Goal: Transaction & Acquisition: Register for event/course

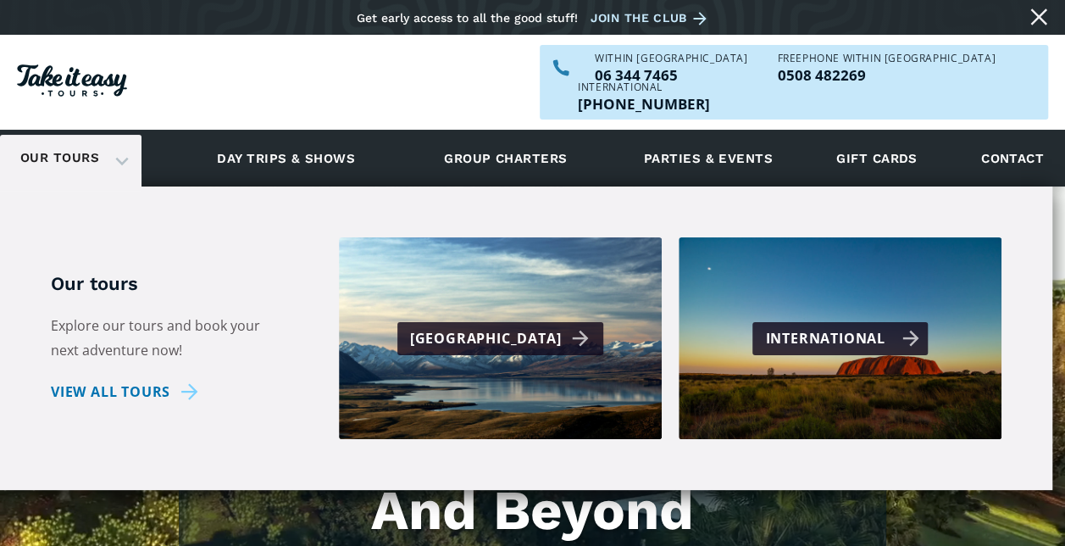
click at [810, 326] on div "International" at bounding box center [841, 338] width 153 height 25
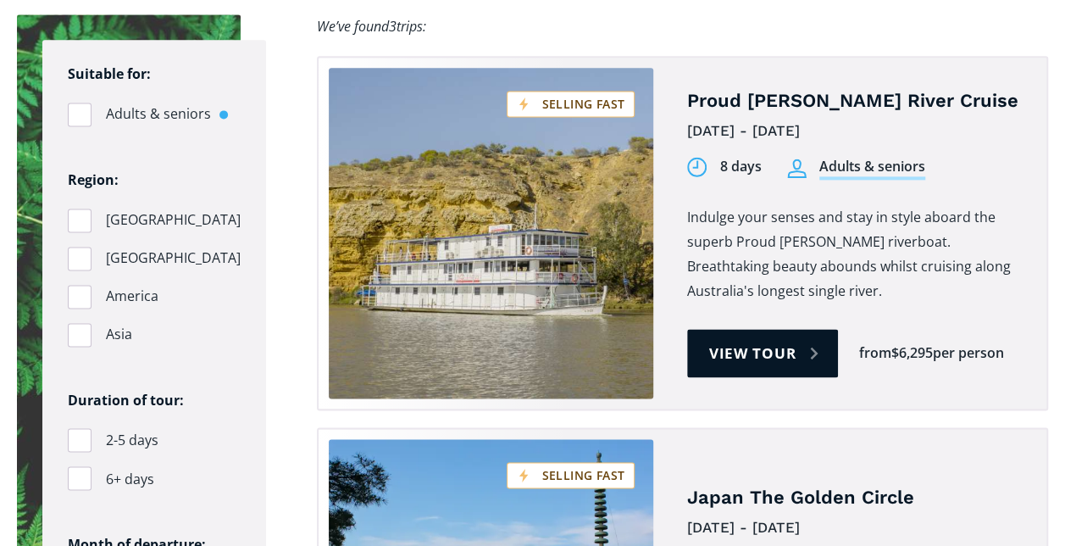
scroll to position [1067, 0]
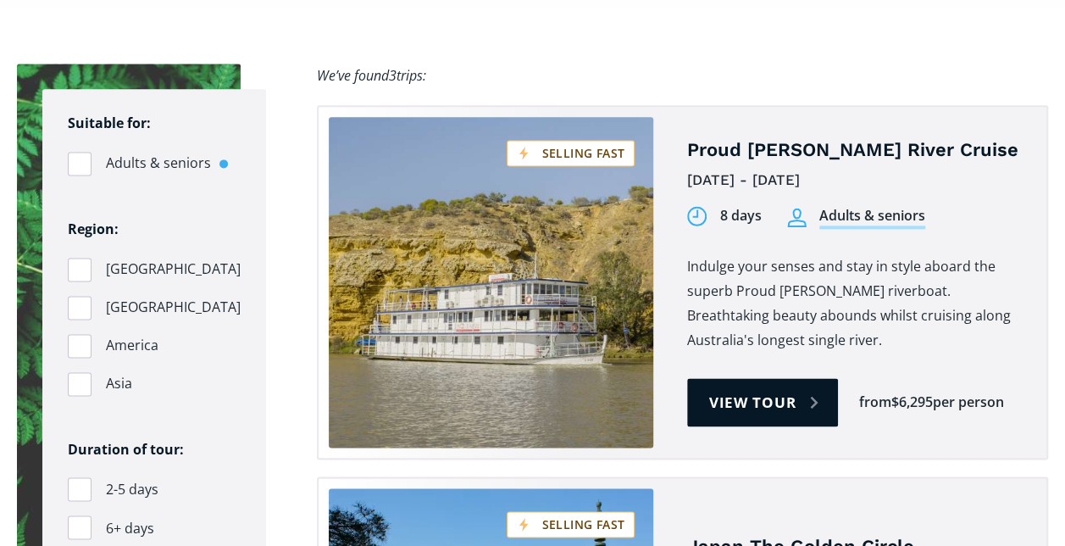
checkbox input "true"
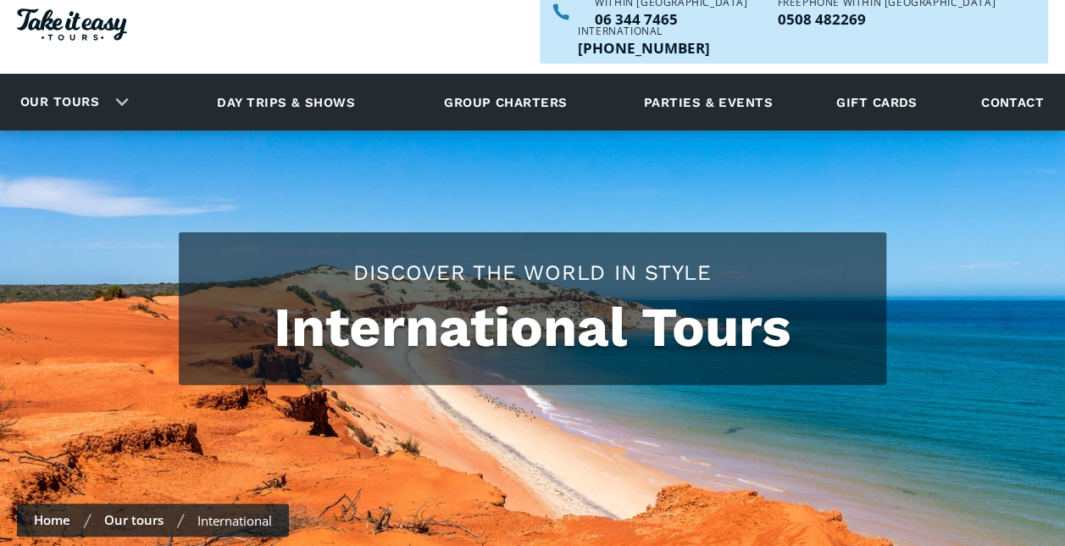
scroll to position [0, 0]
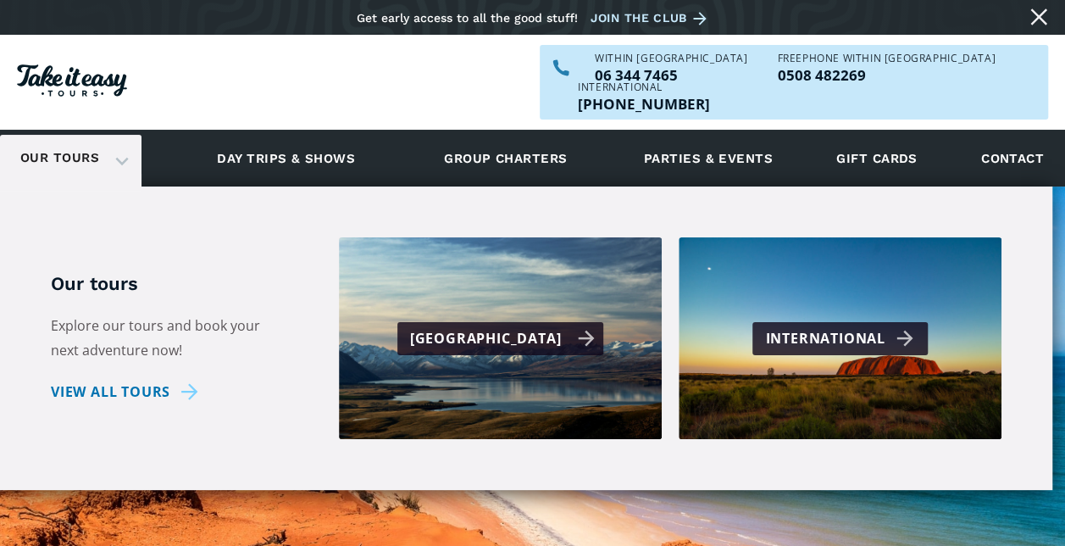
click at [510, 326] on div "[GEOGRAPHIC_DATA]" at bounding box center [503, 338] width 186 height 25
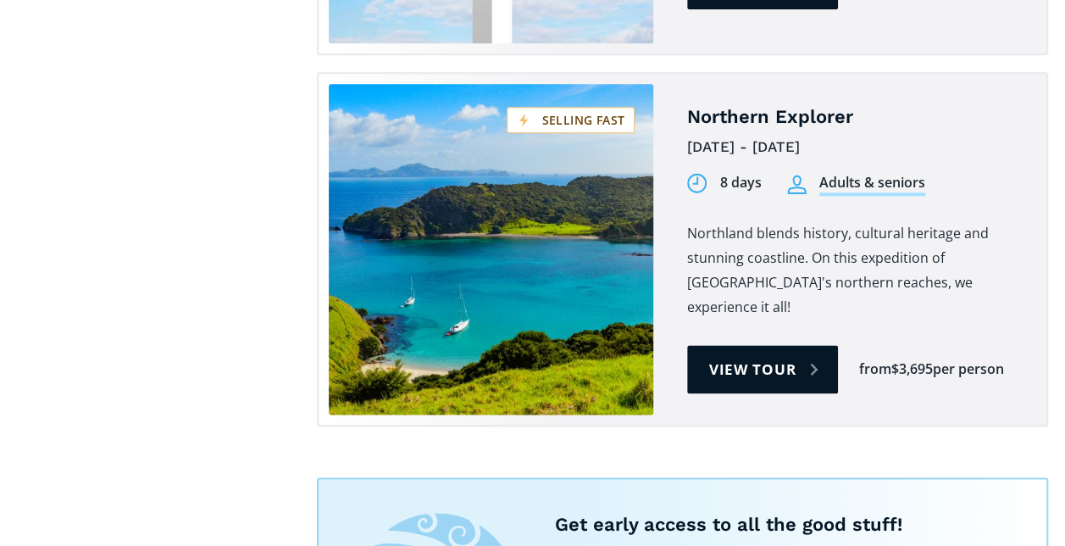
scroll to position [4068, 0]
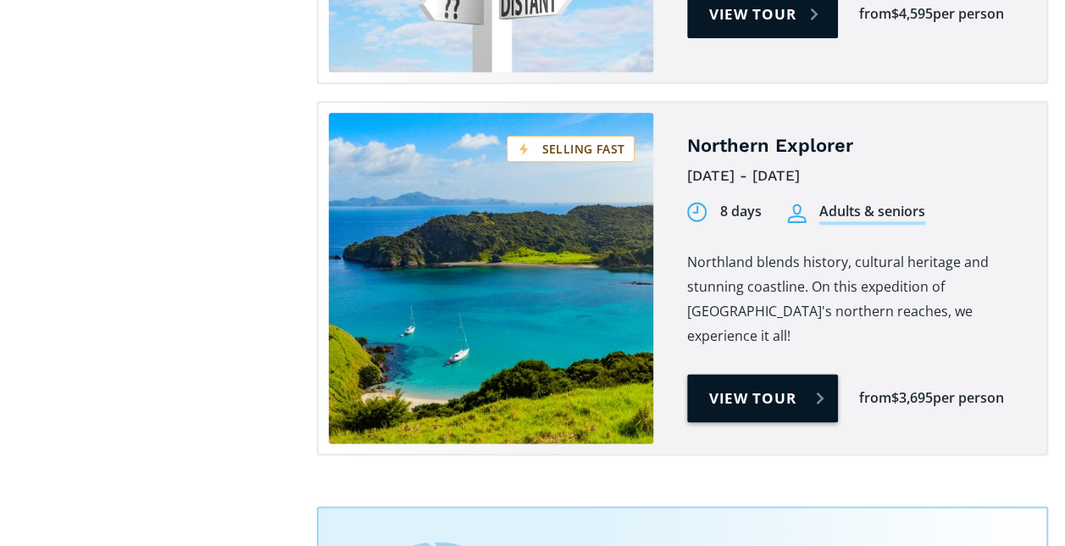
click at [768, 374] on link "View tour" at bounding box center [763, 398] width 152 height 48
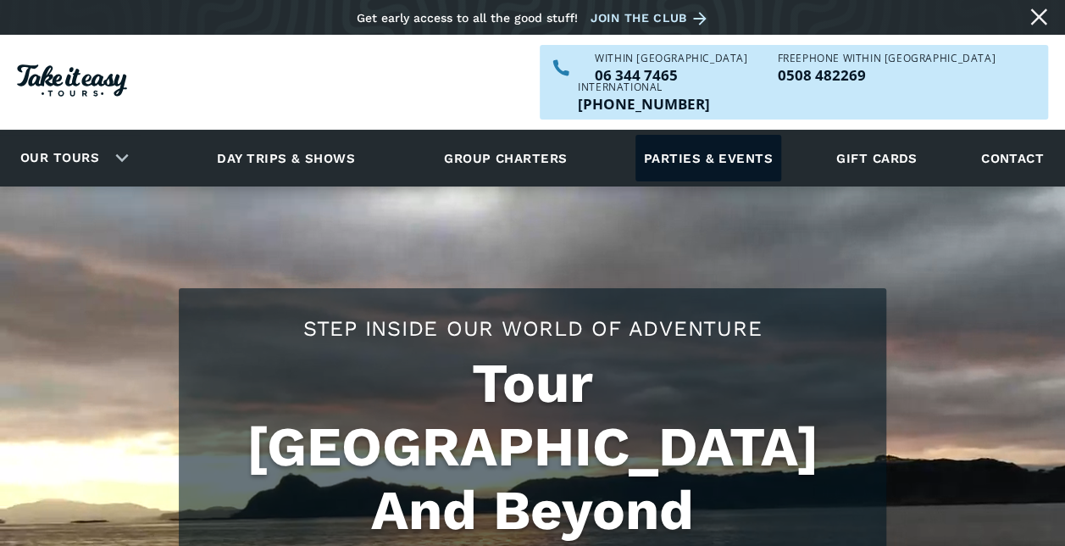
click at [724, 135] on link "Parties & events" at bounding box center [709, 158] width 146 height 47
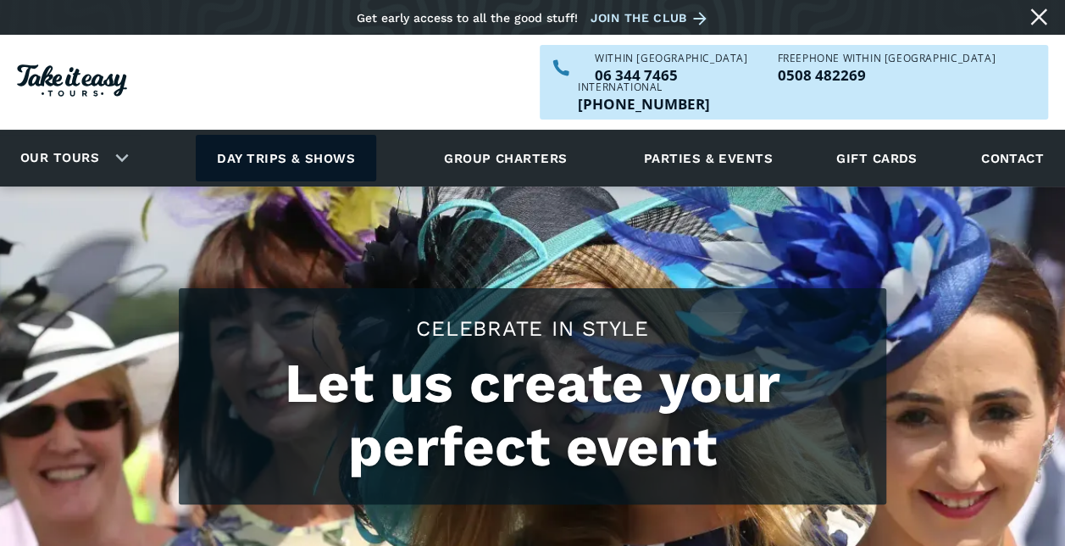
click at [264, 135] on link "Day trips & shows" at bounding box center [286, 158] width 181 height 47
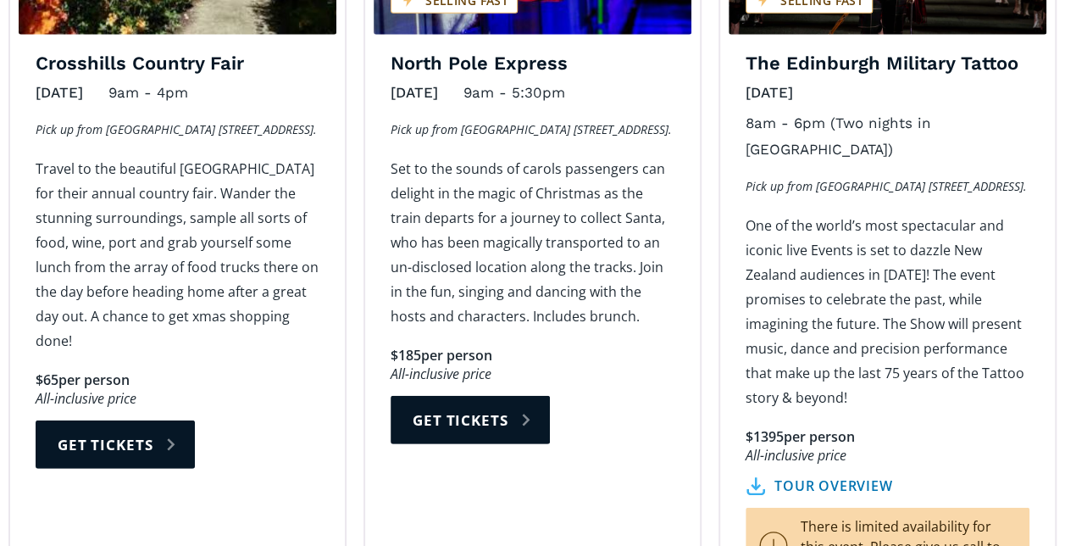
scroll to position [2288, 0]
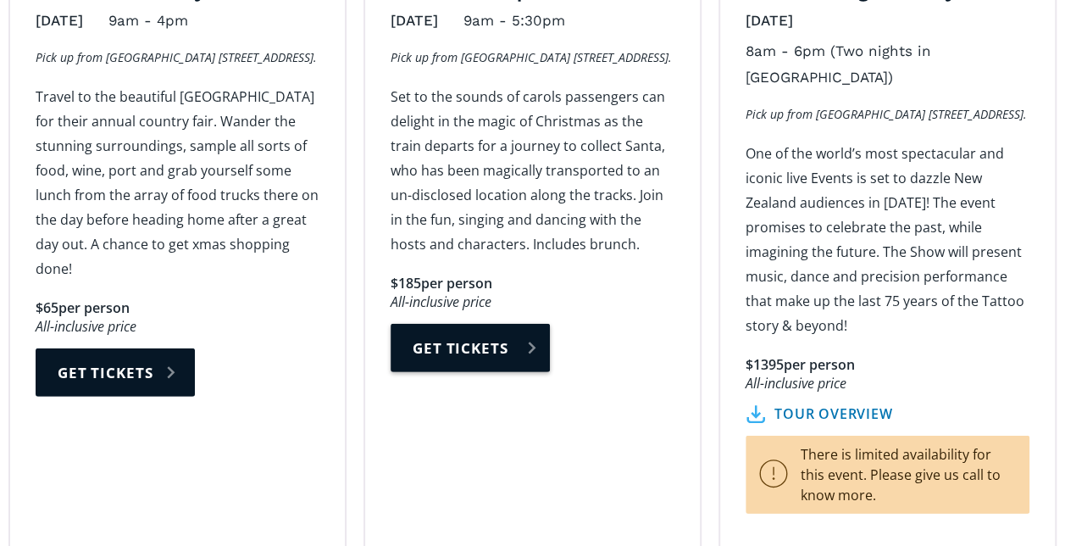
click at [447, 334] on link "Get tickets" at bounding box center [470, 348] width 159 height 48
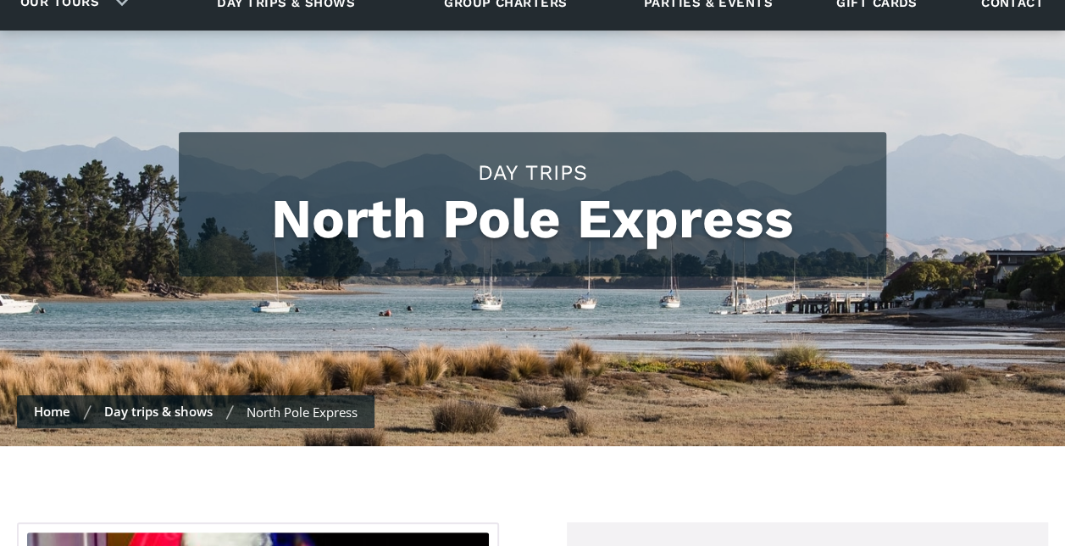
scroll to position [85, 0]
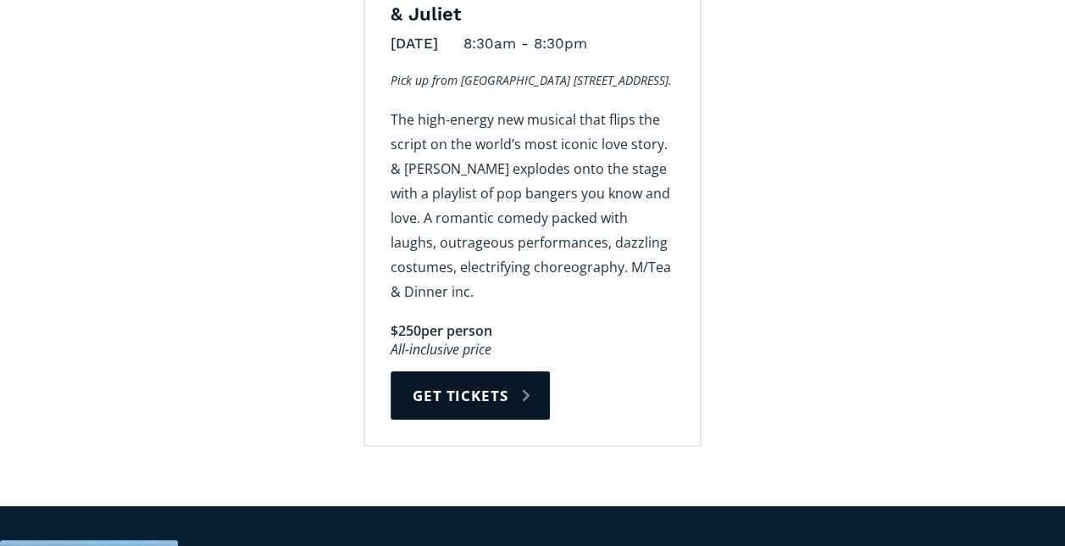
scroll to position [3136, 0]
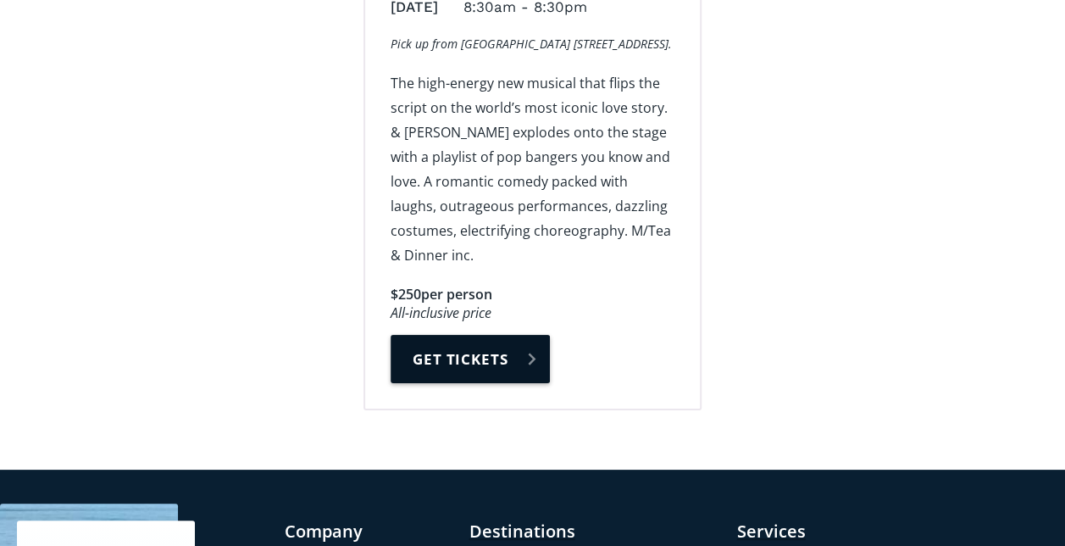
click at [463, 342] on link "Get tickets" at bounding box center [470, 359] width 159 height 48
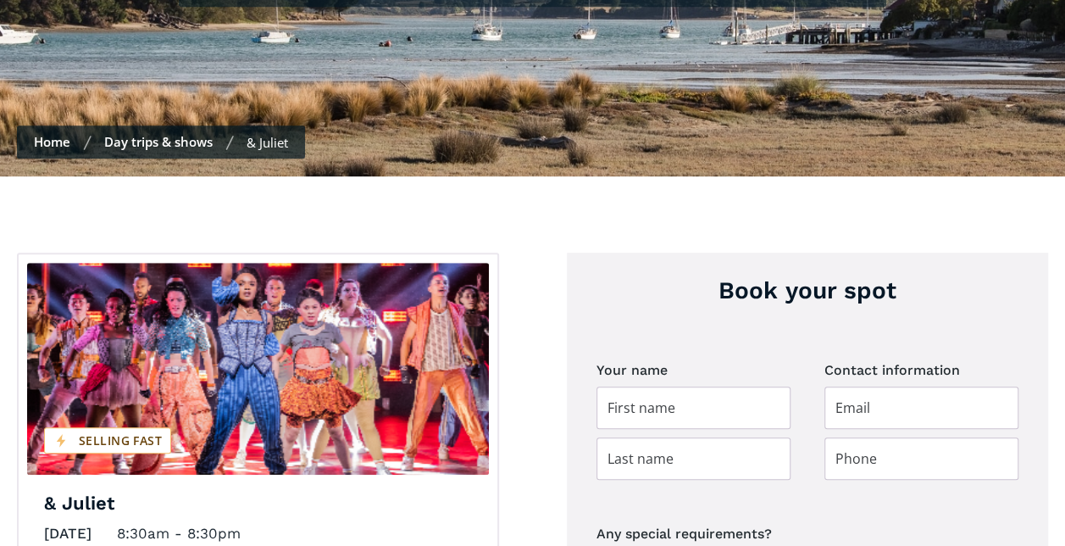
scroll to position [424, 0]
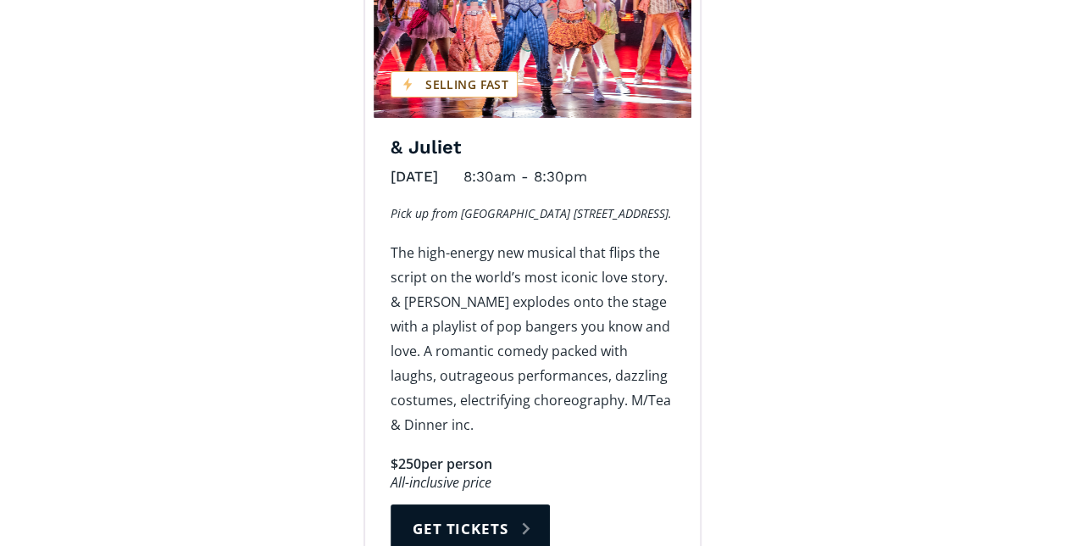
scroll to position [3051, 0]
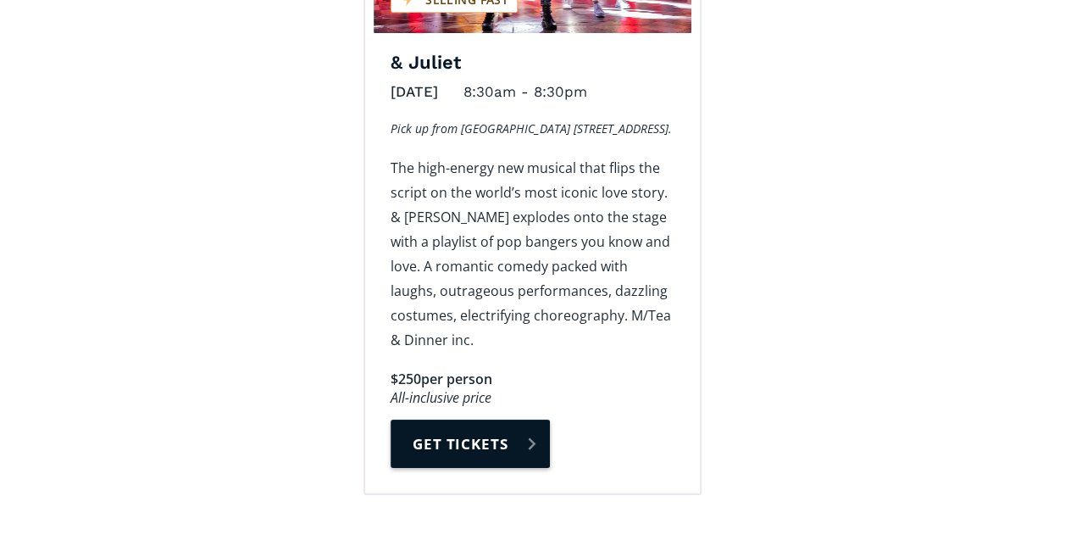
click at [459, 425] on link "Get tickets" at bounding box center [470, 443] width 159 height 48
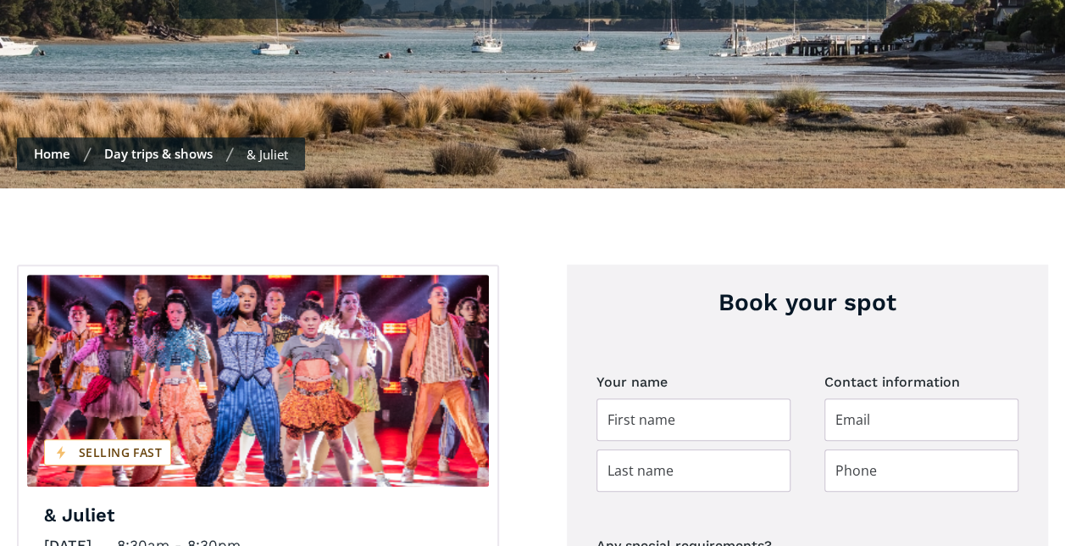
scroll to position [593, 0]
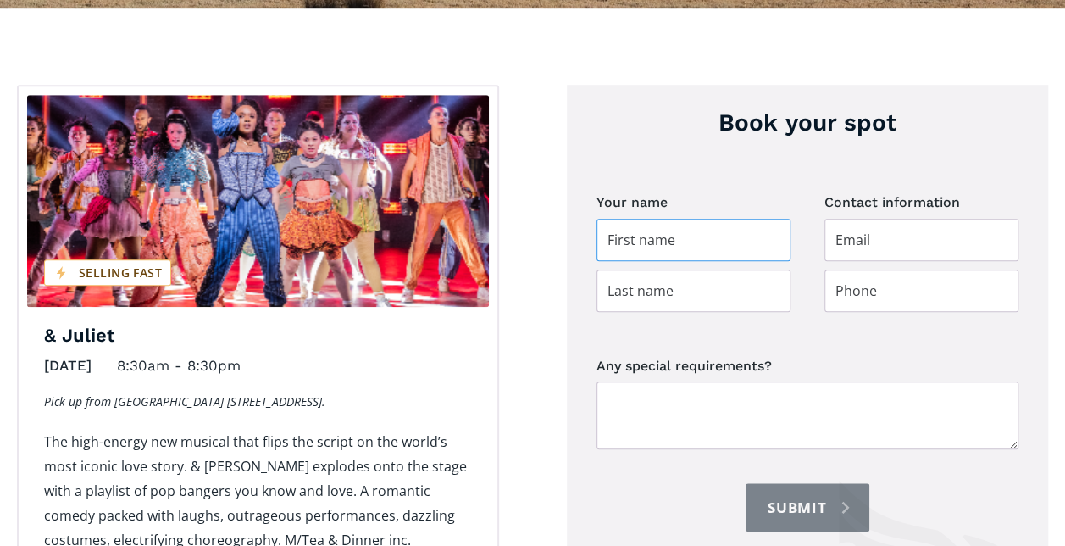
click at [681, 219] on input "Day trip booking" at bounding box center [694, 240] width 194 height 42
click at [682, 219] on input "Day trip booking" at bounding box center [694, 240] width 194 height 42
type input "Kathy"
type input "McKnight"
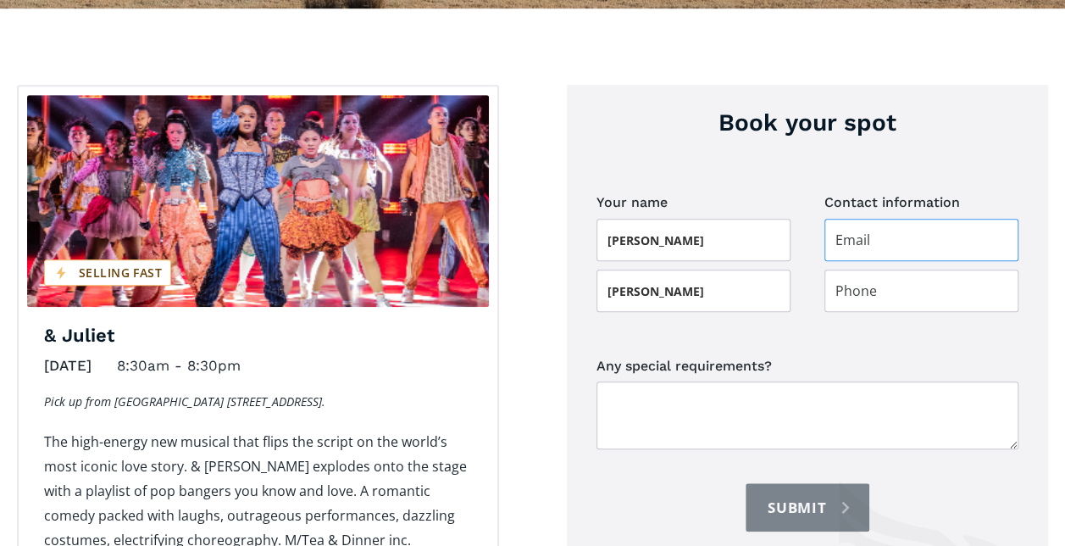
type input "kathymcknight58@gmail.com"
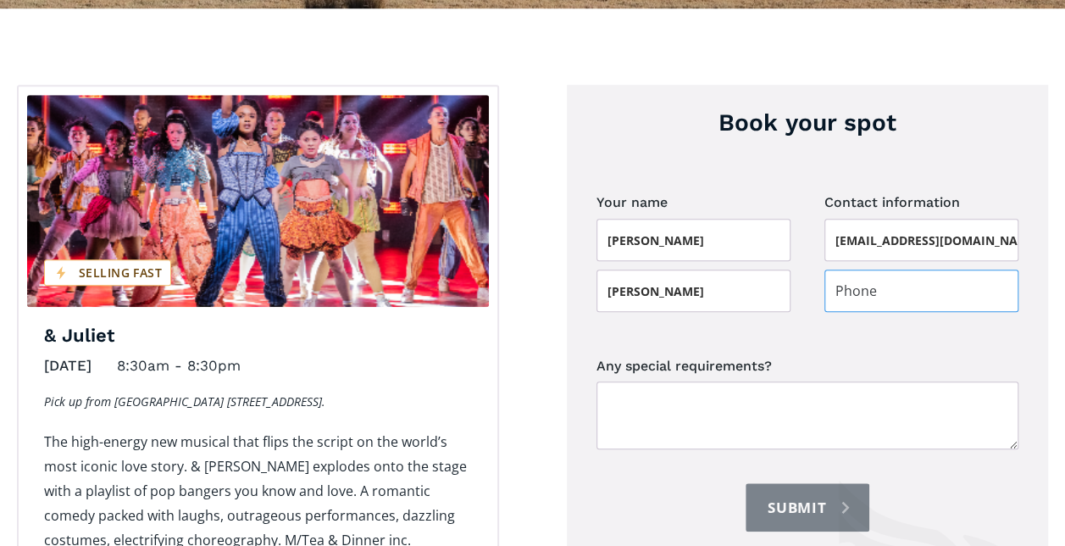
type input "021963190"
type input "Kathy"
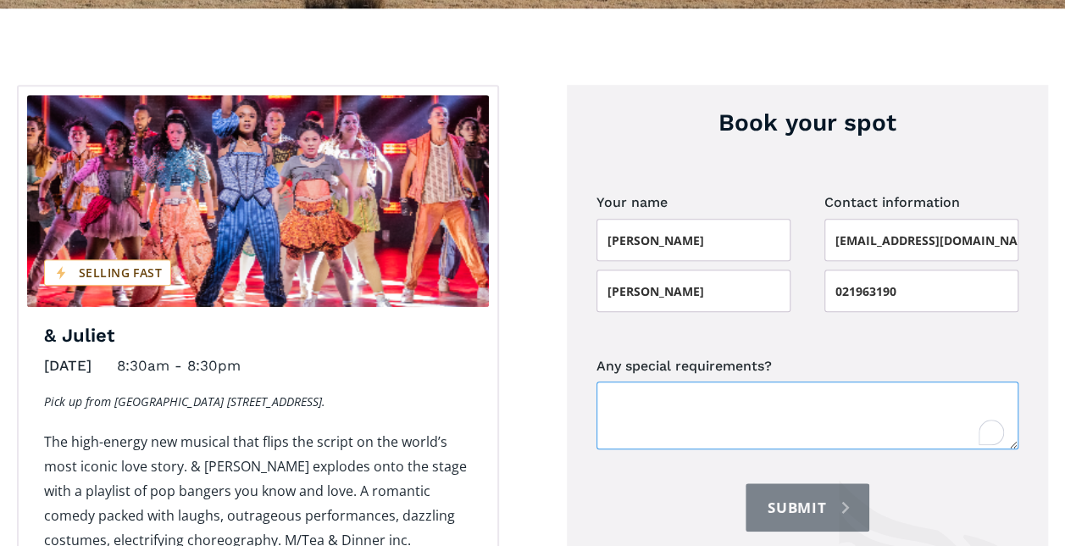
click at [731, 381] on textarea "Any special requirements?" at bounding box center [808, 415] width 423 height 68
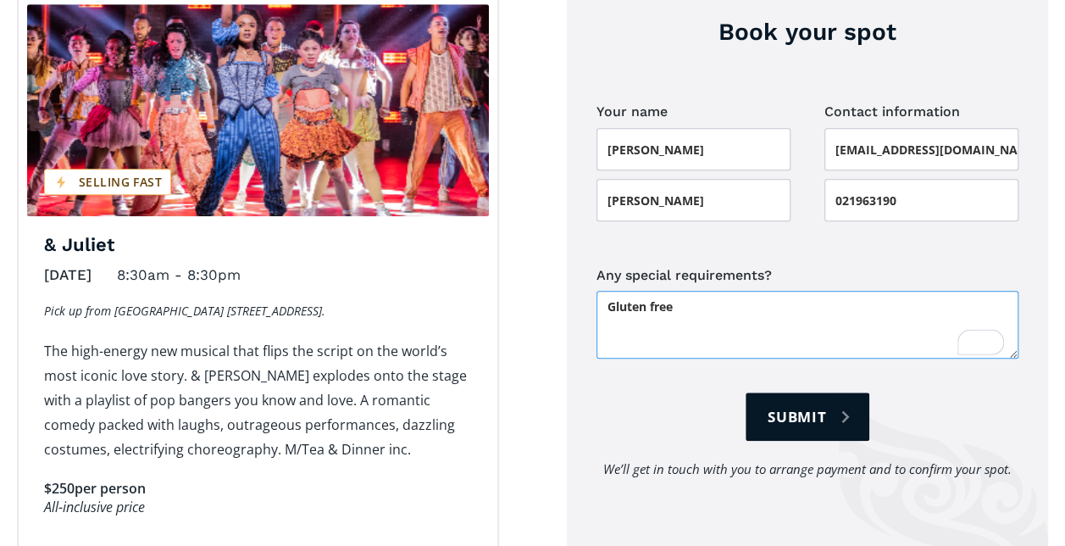
scroll to position [678, 0]
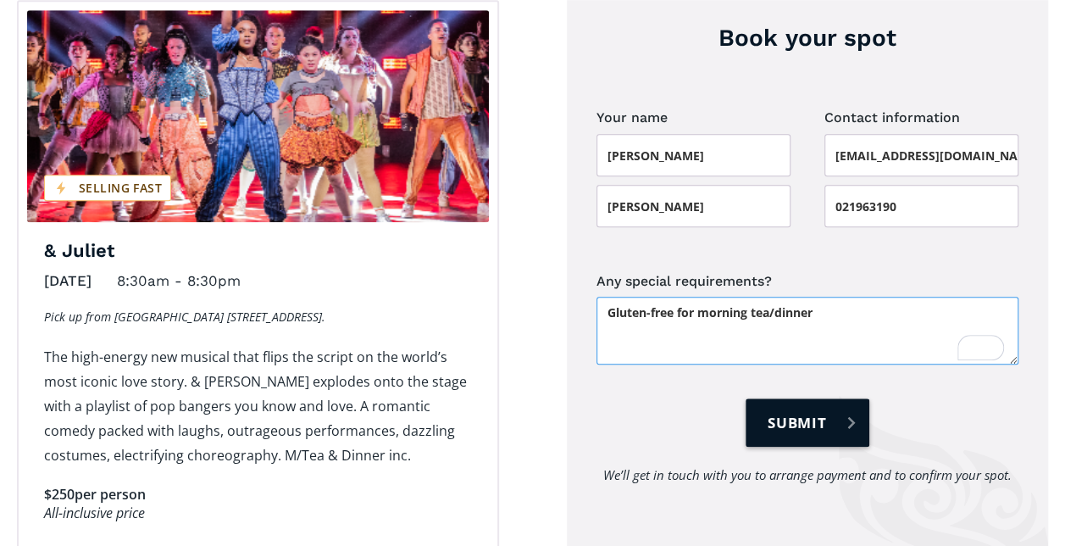
type textarea "Gluten-free for morning tea/dinner"
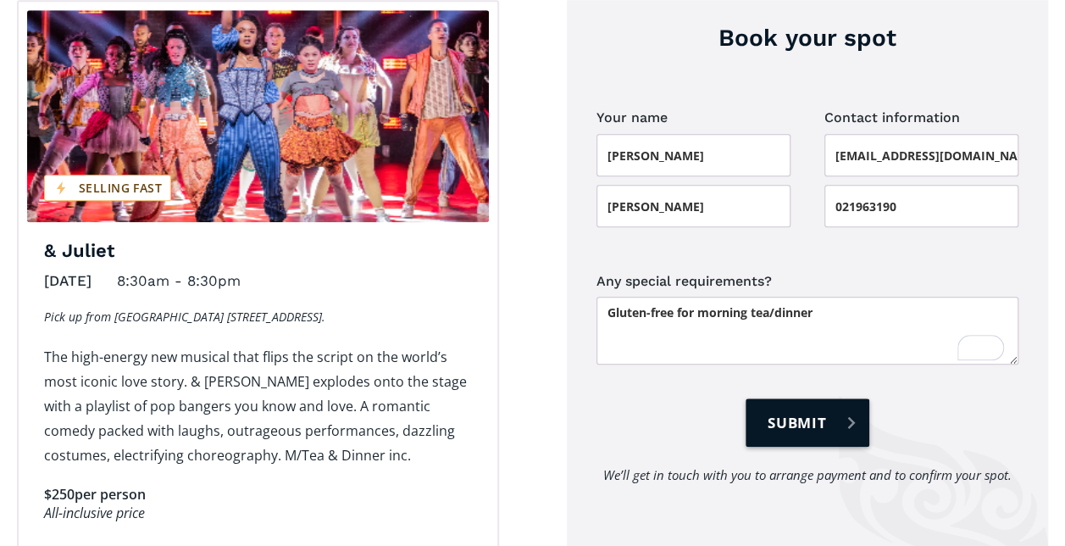
click at [805, 398] on input "Submit" at bounding box center [808, 422] width 124 height 48
type input "Please wait..."
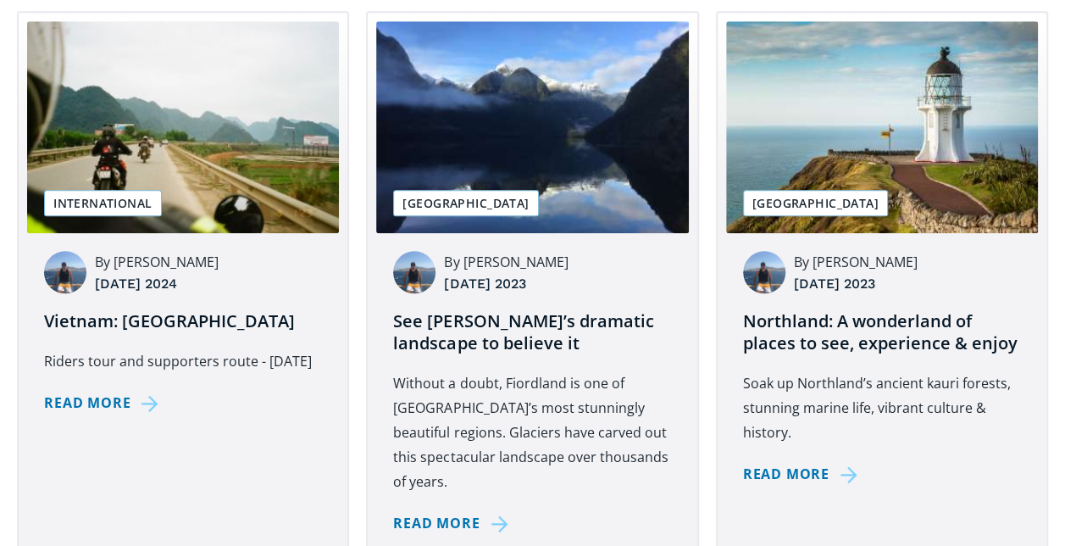
scroll to position [847, 0]
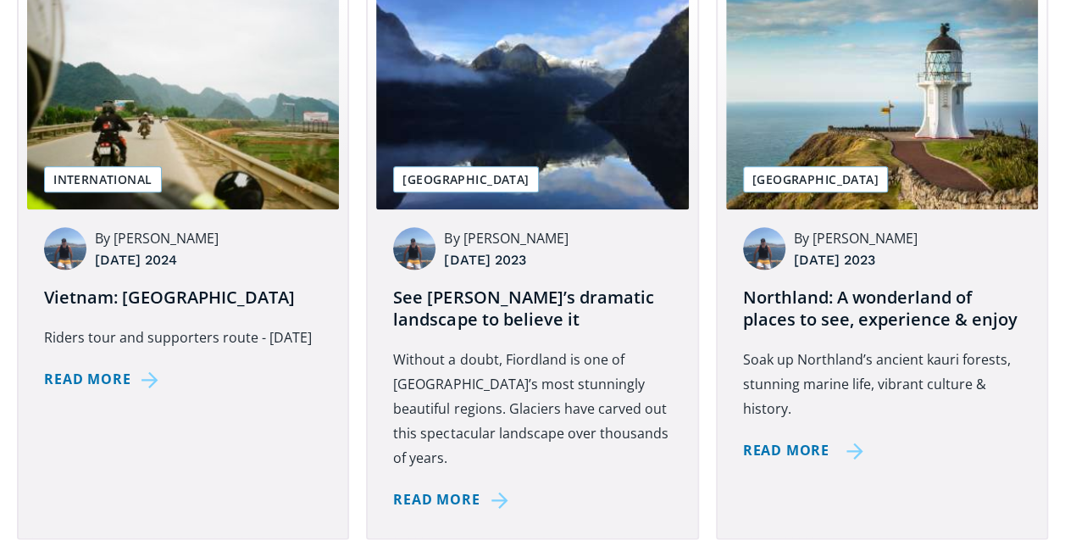
click at [800, 438] on div "Read more" at bounding box center [786, 450] width 86 height 25
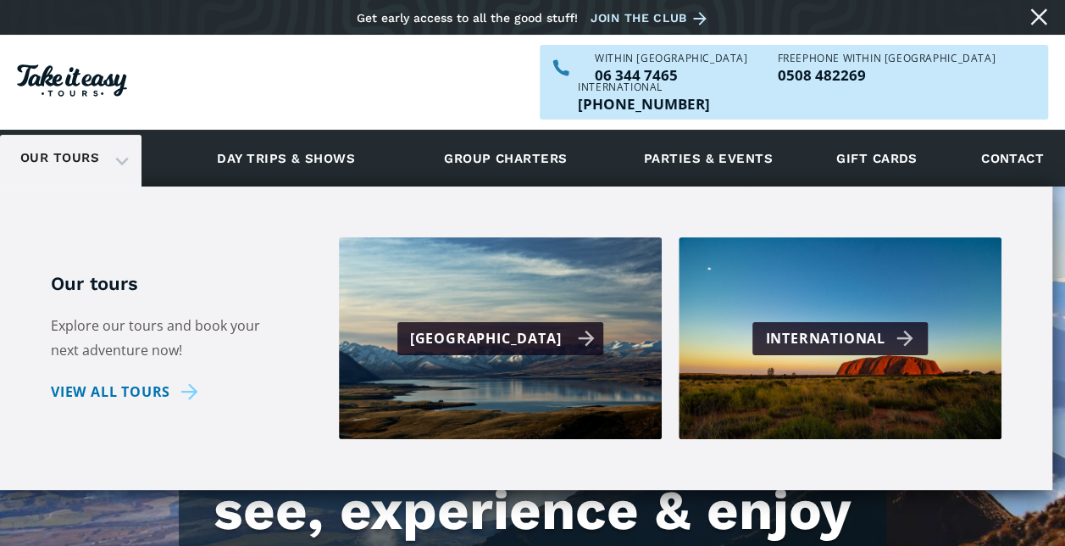
click at [503, 326] on div "[GEOGRAPHIC_DATA]" at bounding box center [503, 338] width 186 height 25
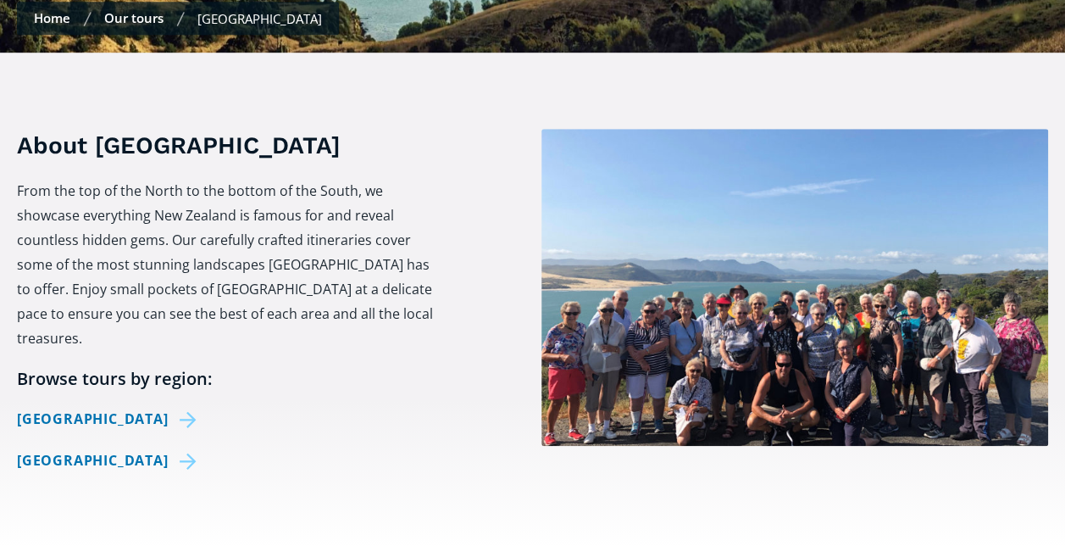
checkbox input "true"
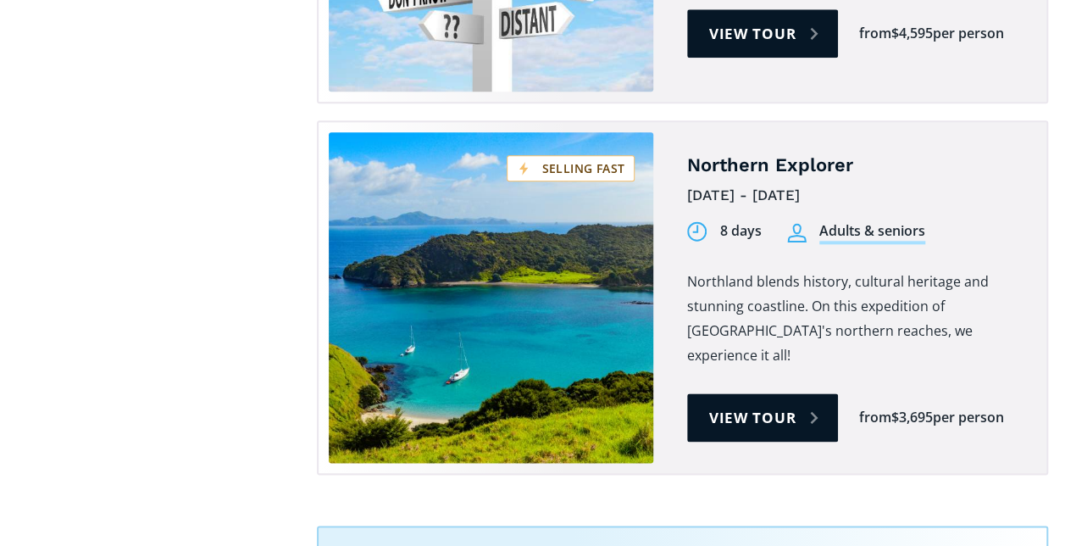
scroll to position [4068, 0]
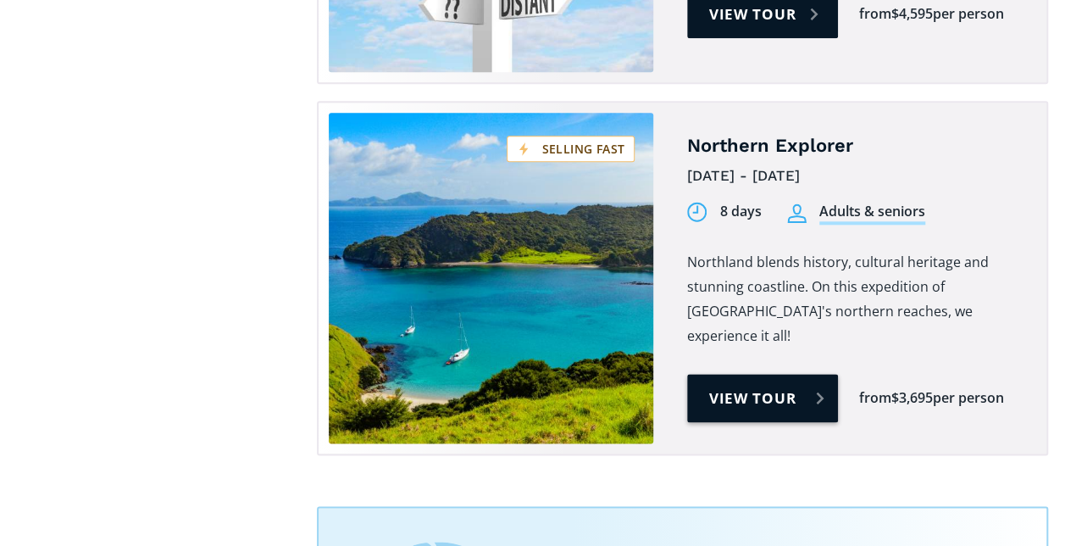
click at [771, 374] on link "View tour" at bounding box center [763, 398] width 152 height 48
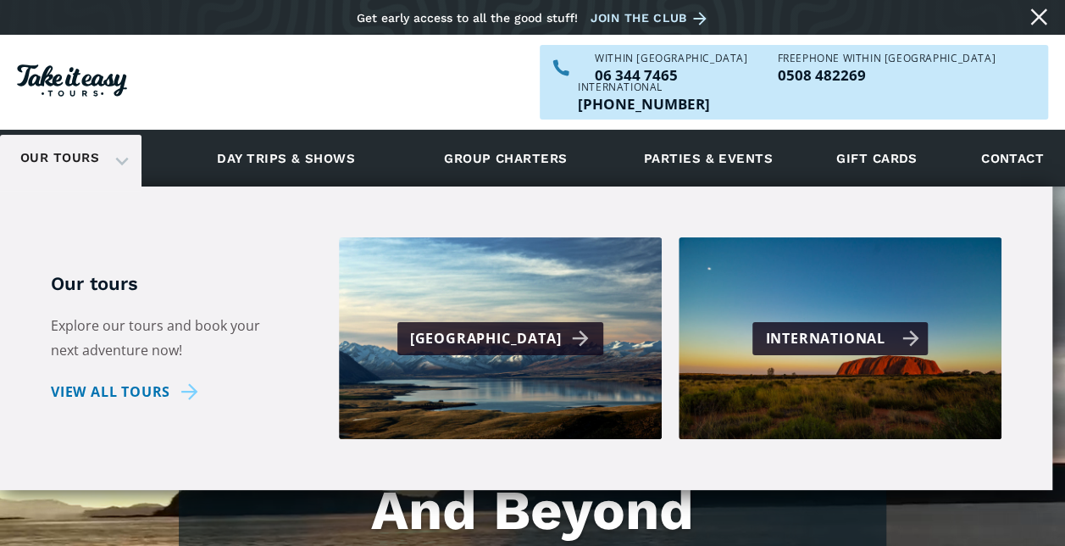
click at [808, 326] on div "International" at bounding box center [841, 338] width 153 height 25
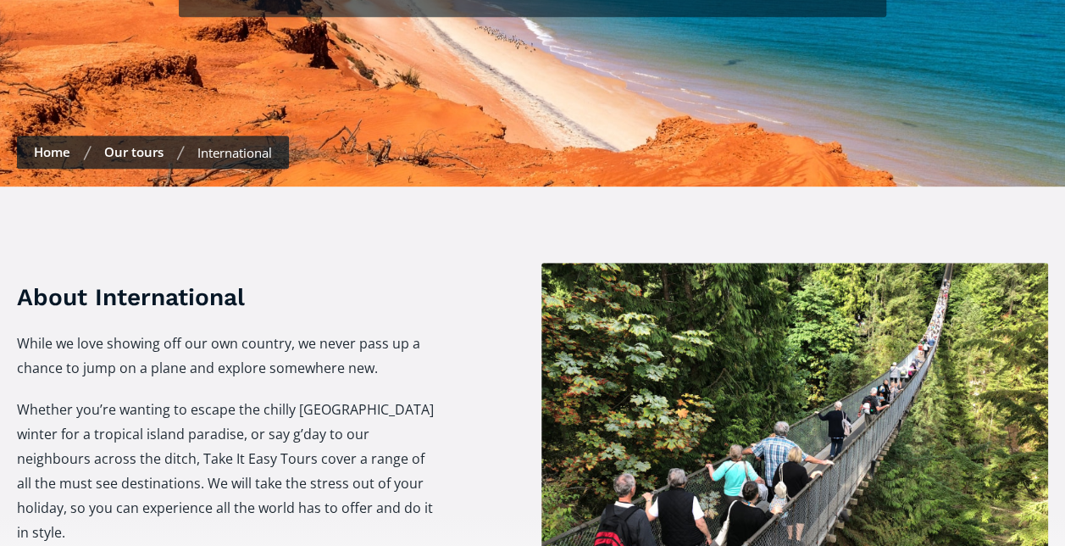
checkbox input "true"
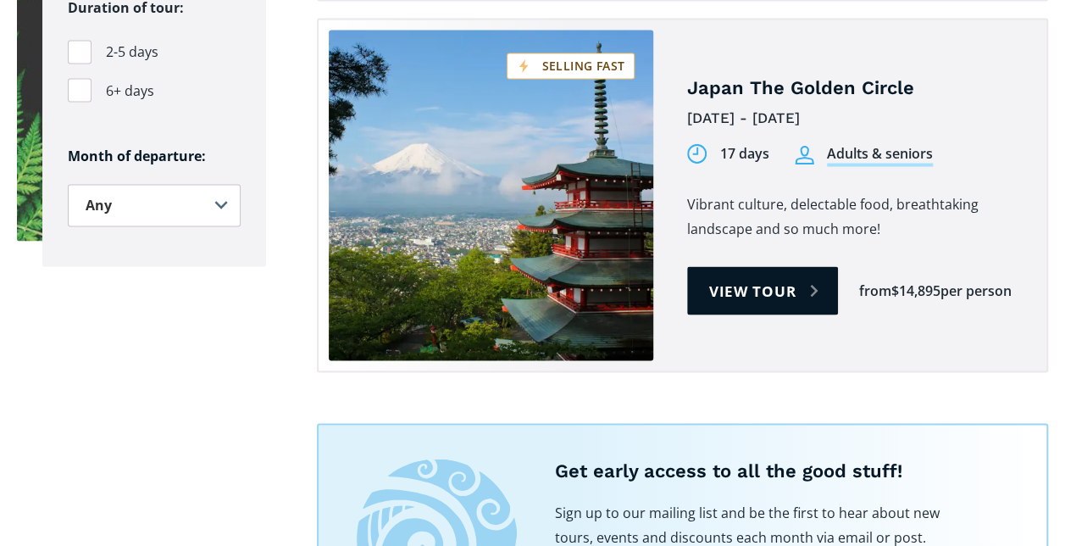
scroll to position [1610, 0]
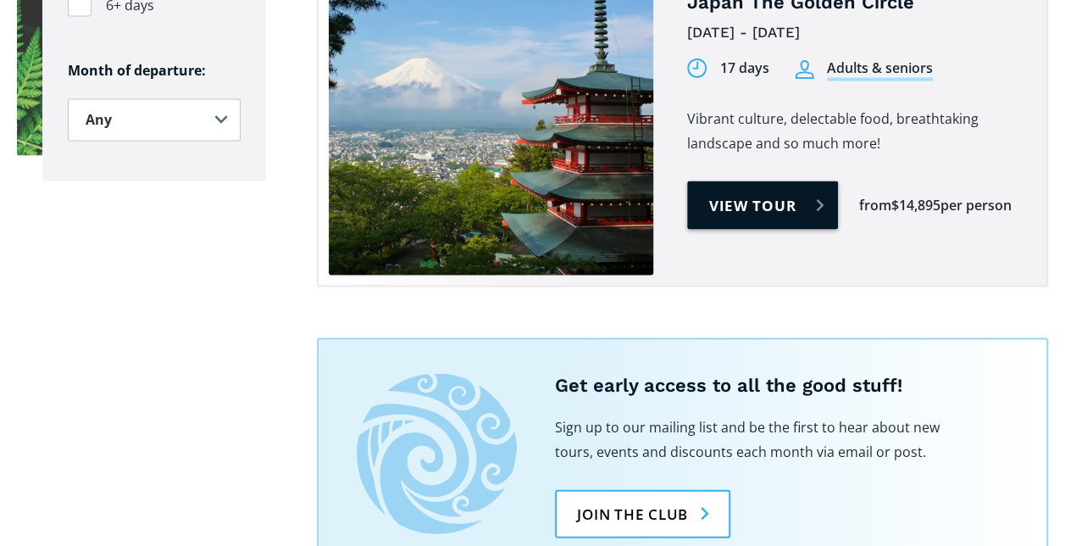
click at [753, 181] on link "View tour" at bounding box center [763, 205] width 152 height 48
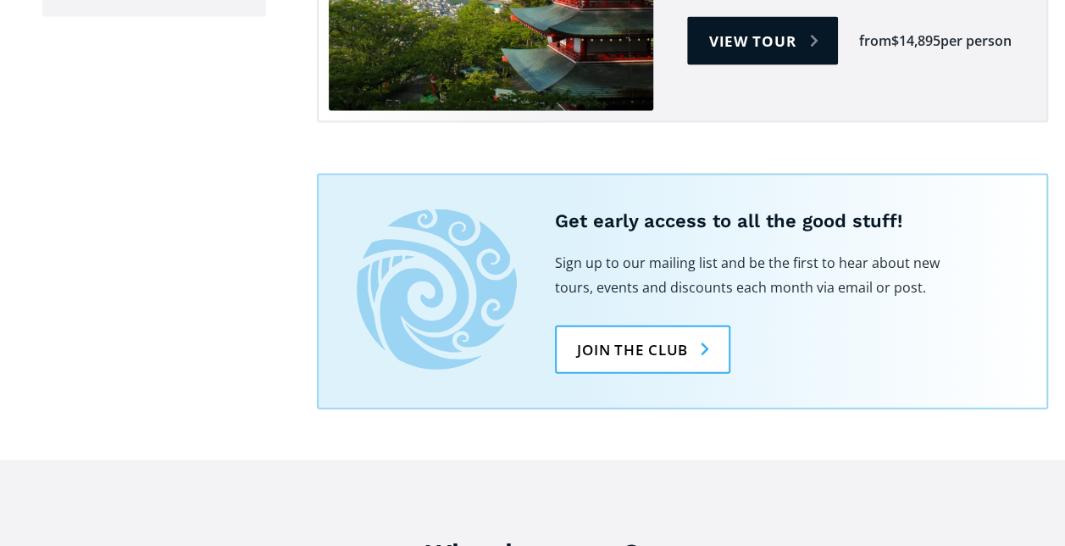
scroll to position [1780, 0]
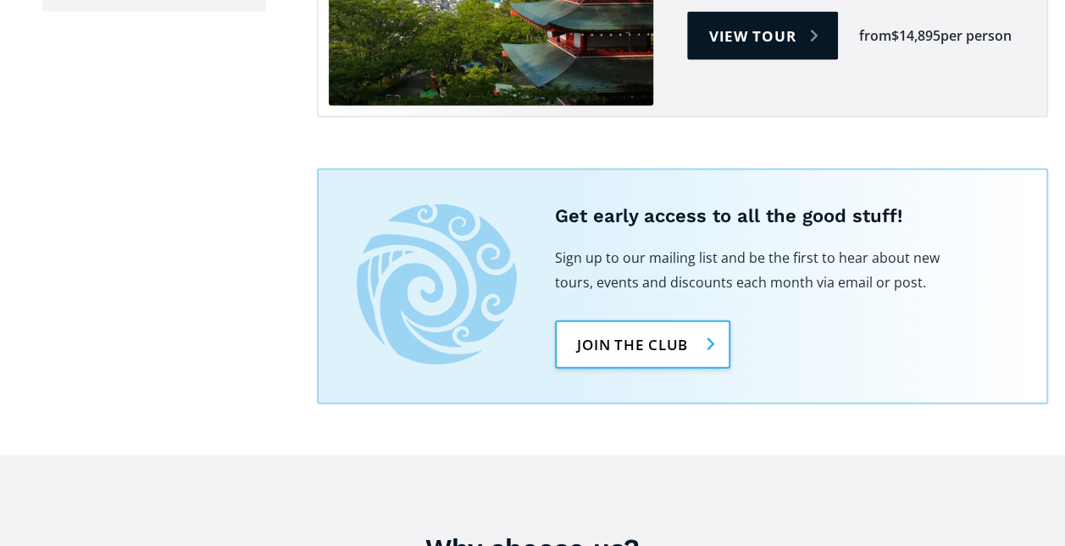
click at [620, 320] on link "Join the club" at bounding box center [642, 344] width 175 height 48
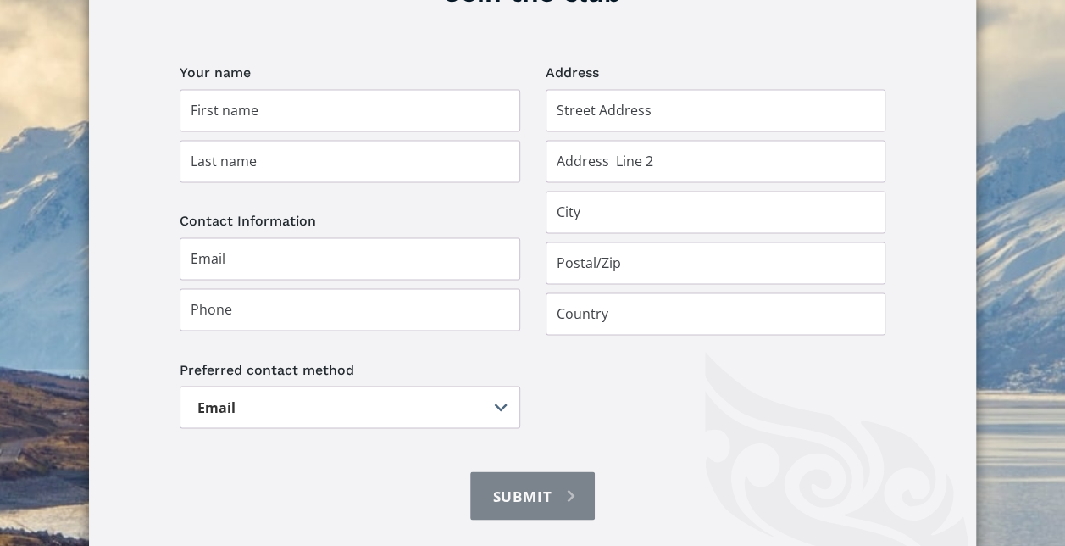
scroll to position [1271, 0]
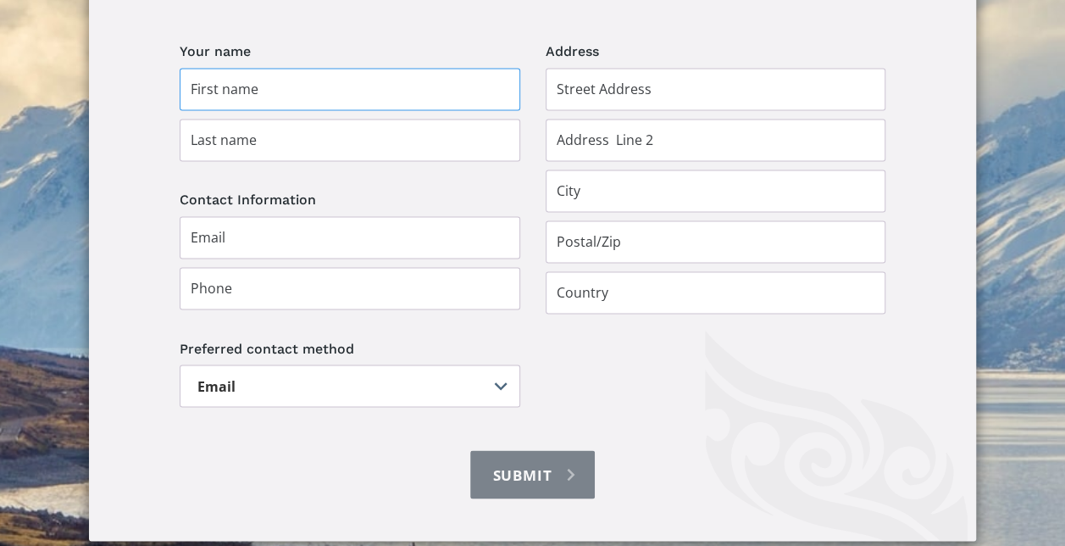
click at [275, 68] on input "Join the club" at bounding box center [350, 89] width 341 height 42
type input "Katherine"
type input "McKnight"
type input "[GEOGRAPHIC_DATA]"
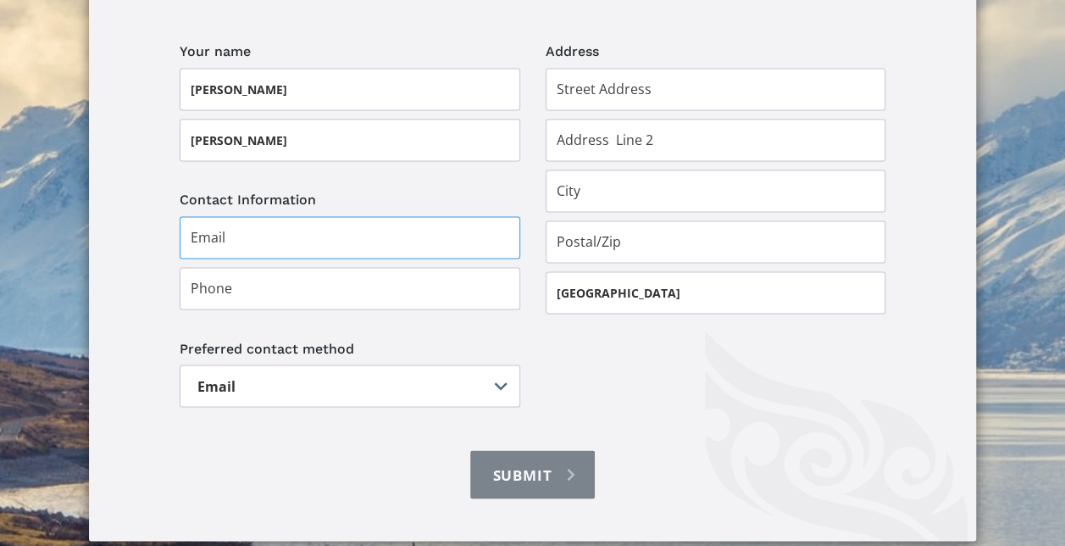
type input "kathymcknight58@gmail.com"
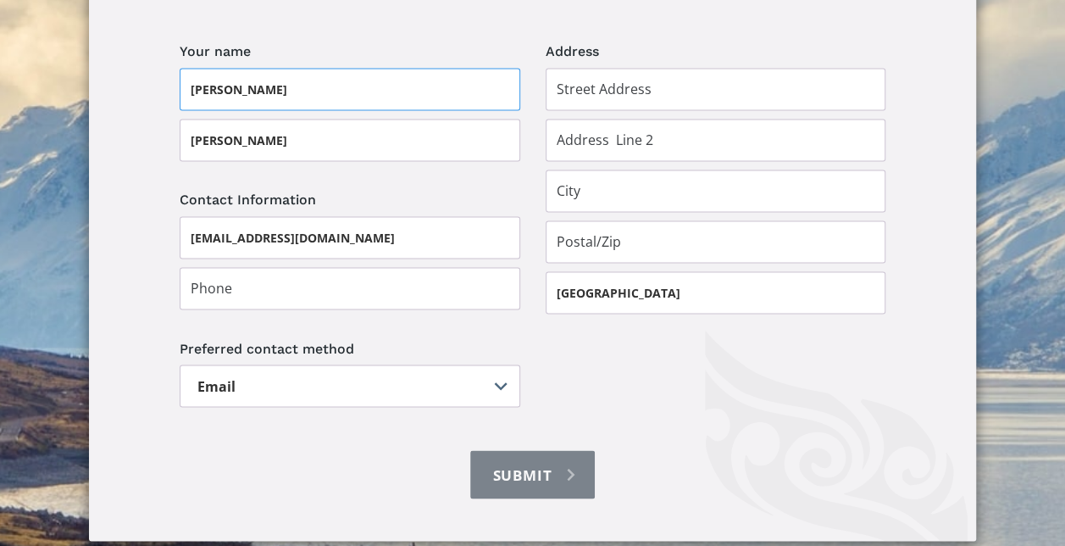
type input "Kathy"
click at [681, 399] on form "Your name Kathy McKnight Address New Zealand Contact Information kathymcknight5…" at bounding box center [533, 268] width 706 height 459
click at [563, 68] on input "Join the club" at bounding box center [716, 89] width 341 height 42
type input "77 LANGLEY AVENUE, MILSON, PALMERSTON NORTH 4414"
type input "MILSON"
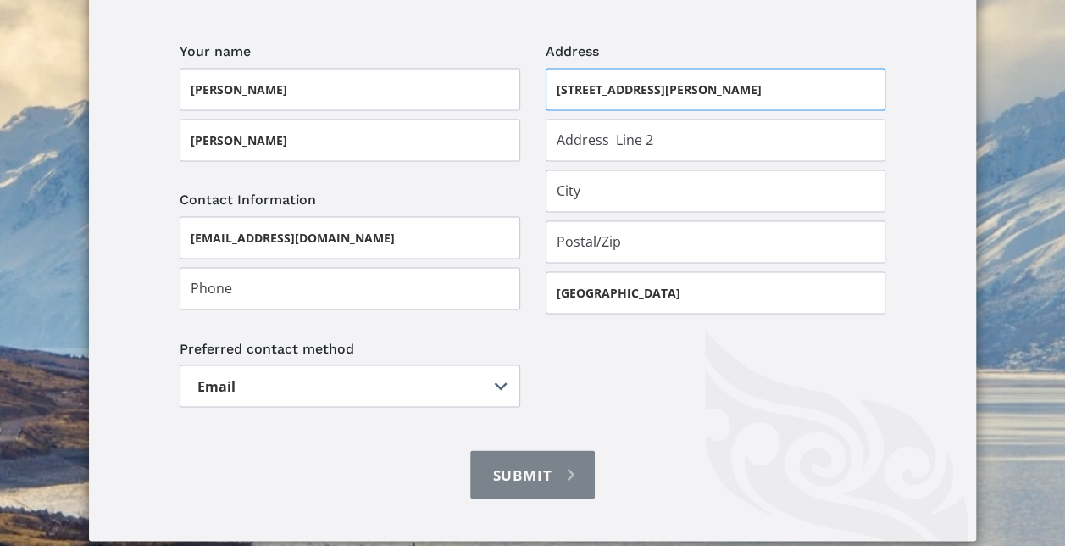
type input "4414"
type input "021963190"
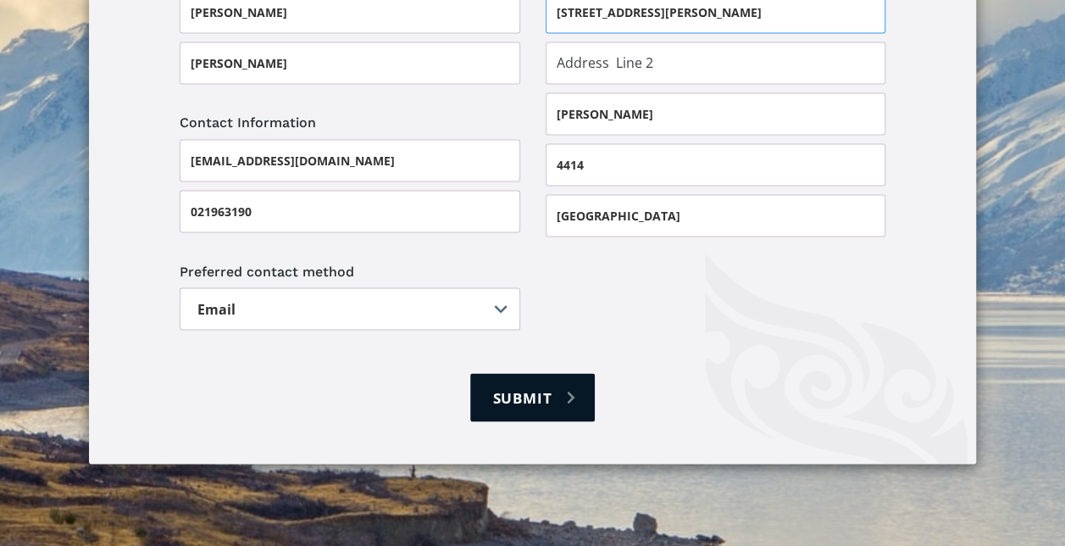
scroll to position [1610, 0]
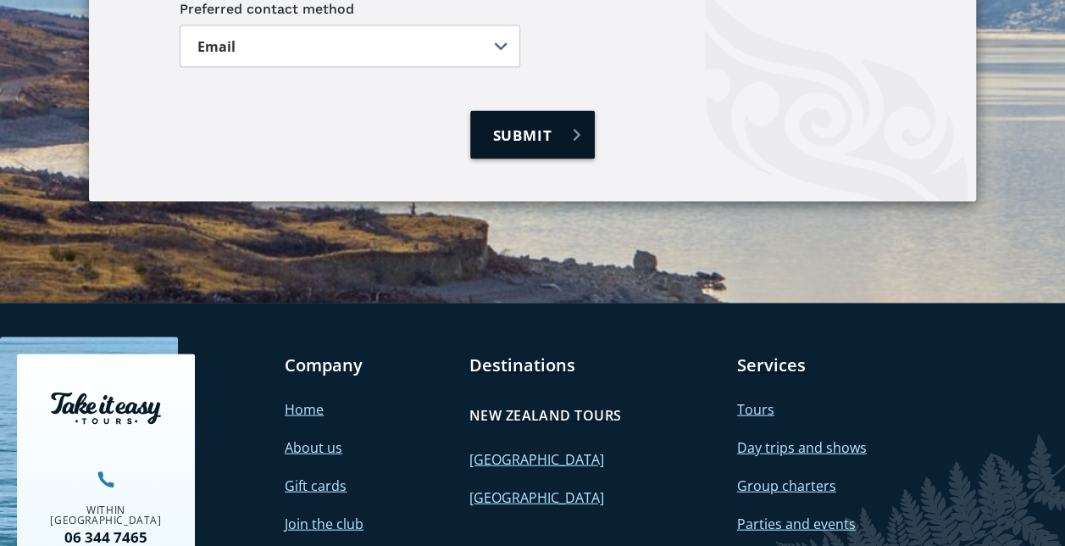
click at [503, 111] on input "Submit" at bounding box center [532, 135] width 124 height 48
type input "Please wait..."
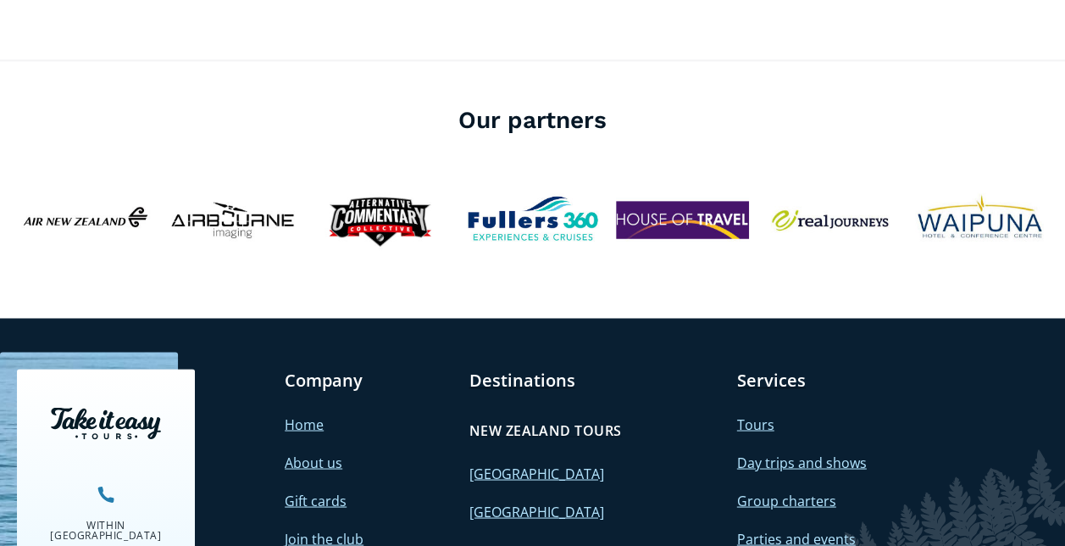
scroll to position [1425, 0]
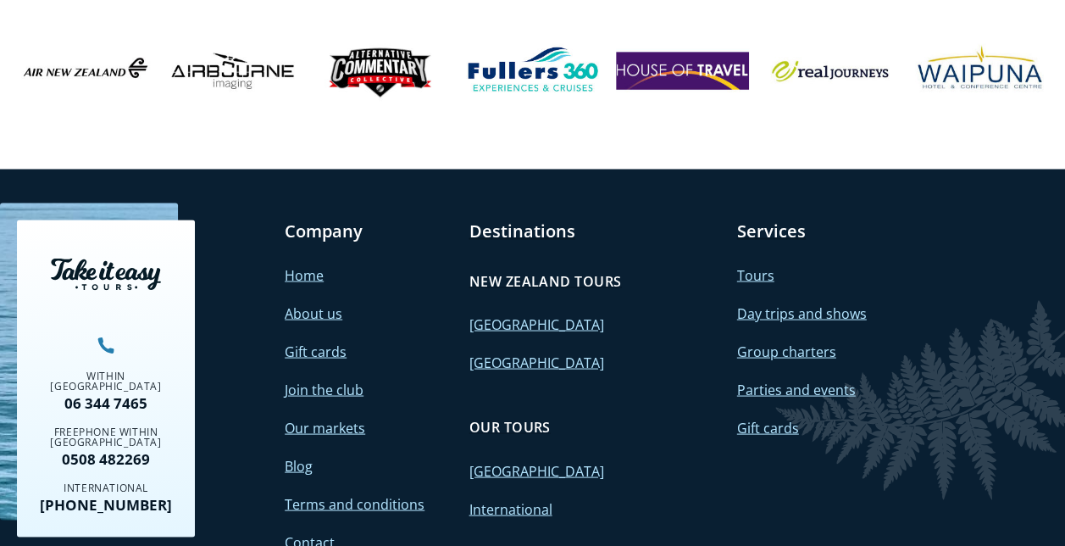
click at [507, 499] on link "International" at bounding box center [510, 508] width 83 height 19
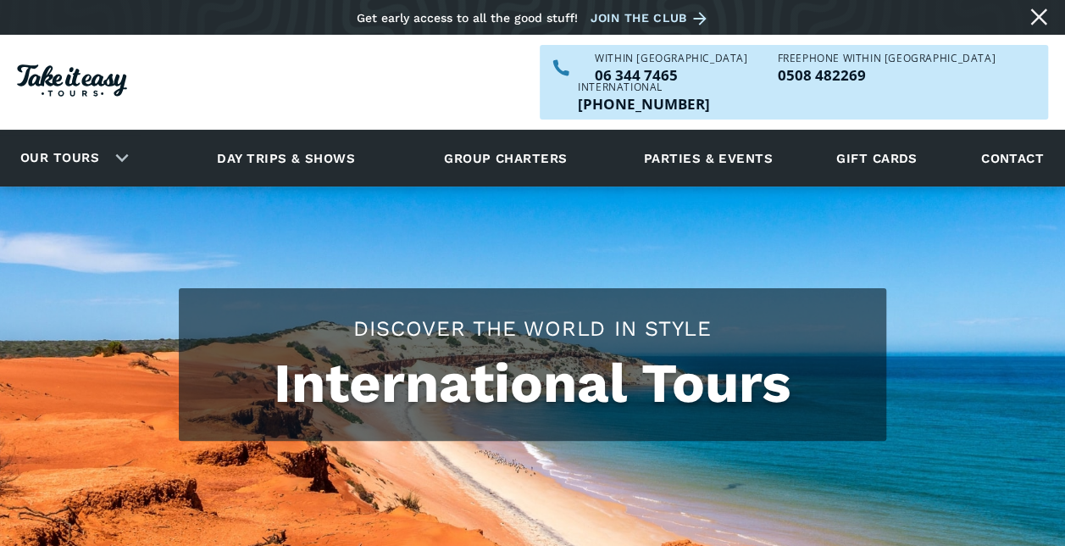
checkbox input "true"
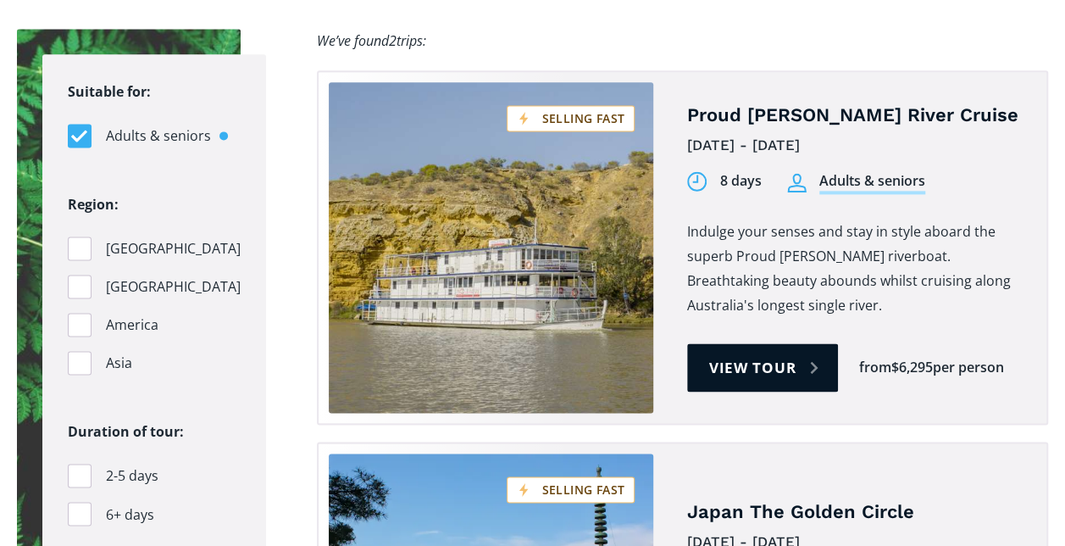
scroll to position [1271, 0]
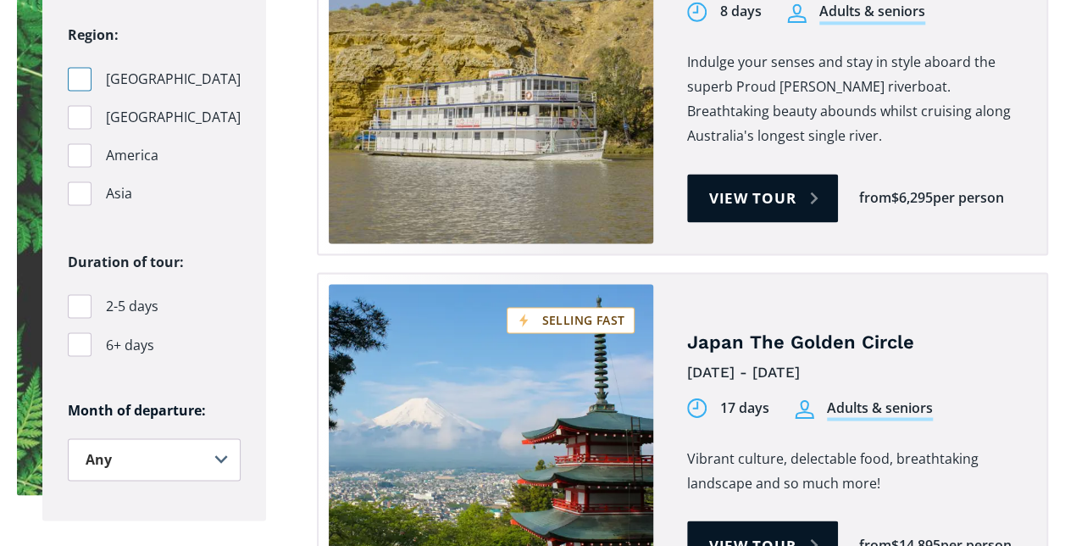
click at [79, 67] on div "Filters" at bounding box center [80, 79] width 24 height 24
click at [79, 74] on input "Australia" at bounding box center [73, 79] width 11 height 11
checkbox input "true"
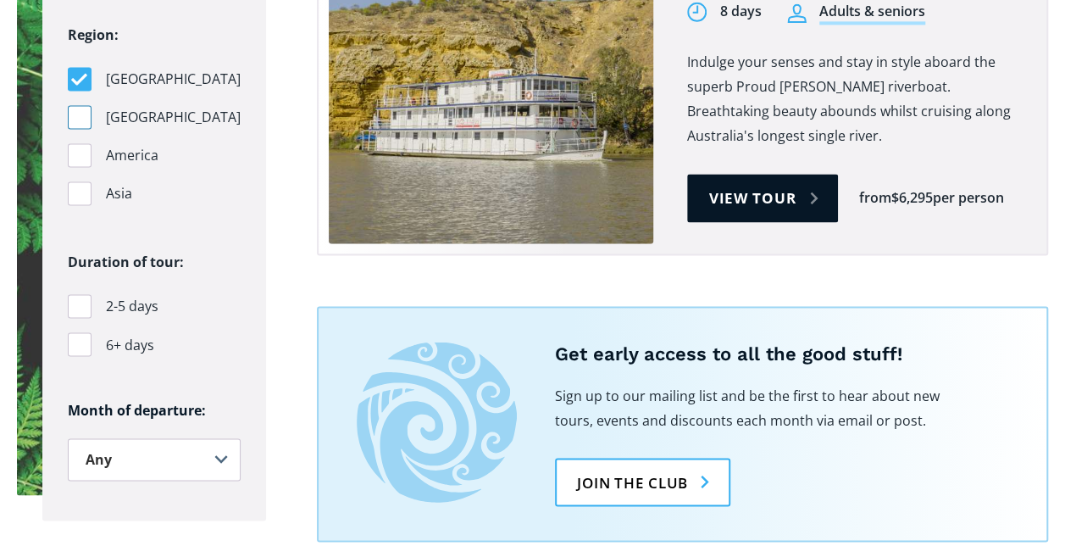
click at [81, 105] on div "Filters" at bounding box center [80, 117] width 24 height 24
click at [79, 112] on input "Pacific Islands" at bounding box center [73, 117] width 11 height 11
checkbox input "true"
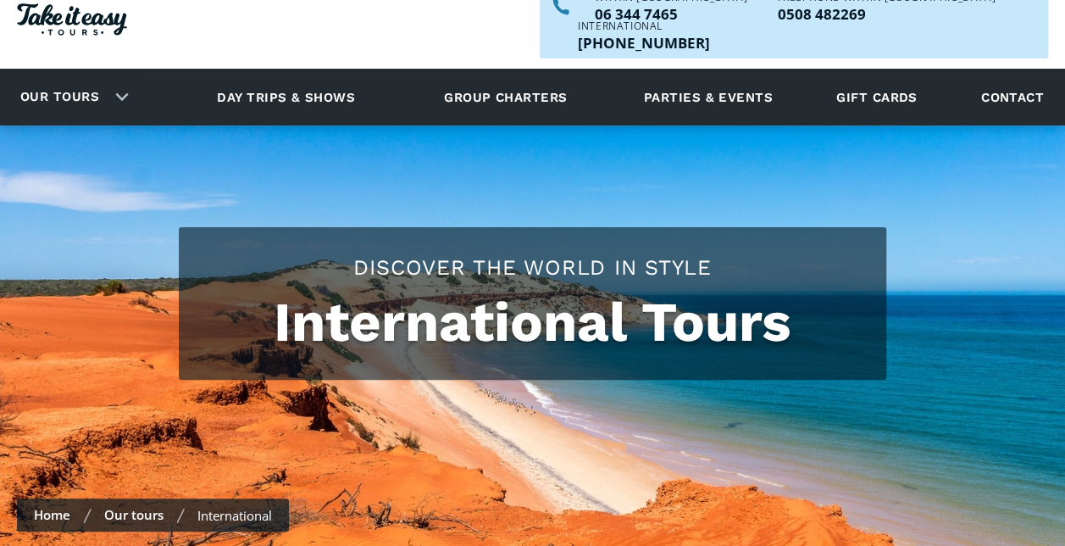
scroll to position [0, 0]
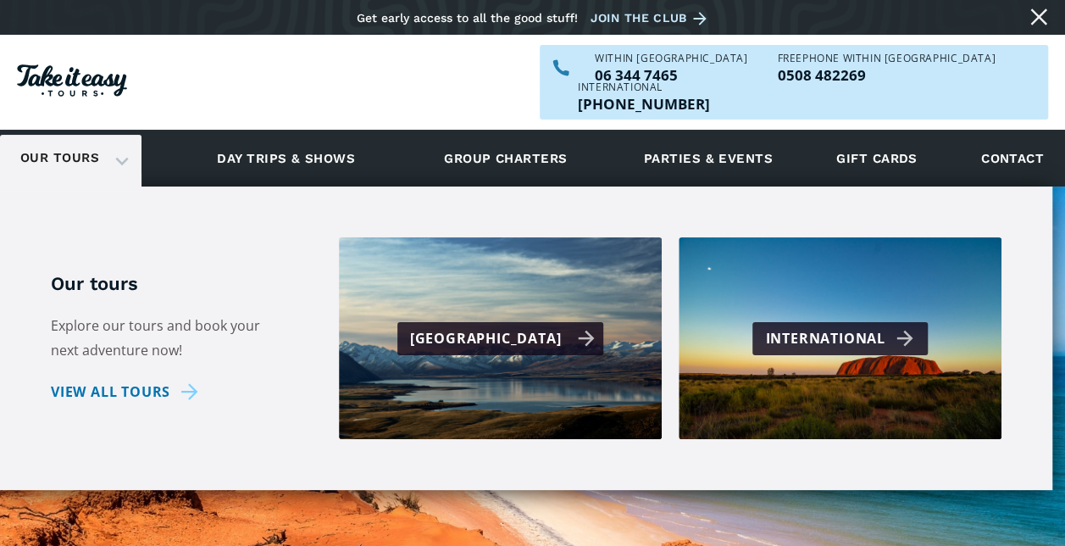
click at [498, 326] on div "[GEOGRAPHIC_DATA]" at bounding box center [503, 338] width 186 height 25
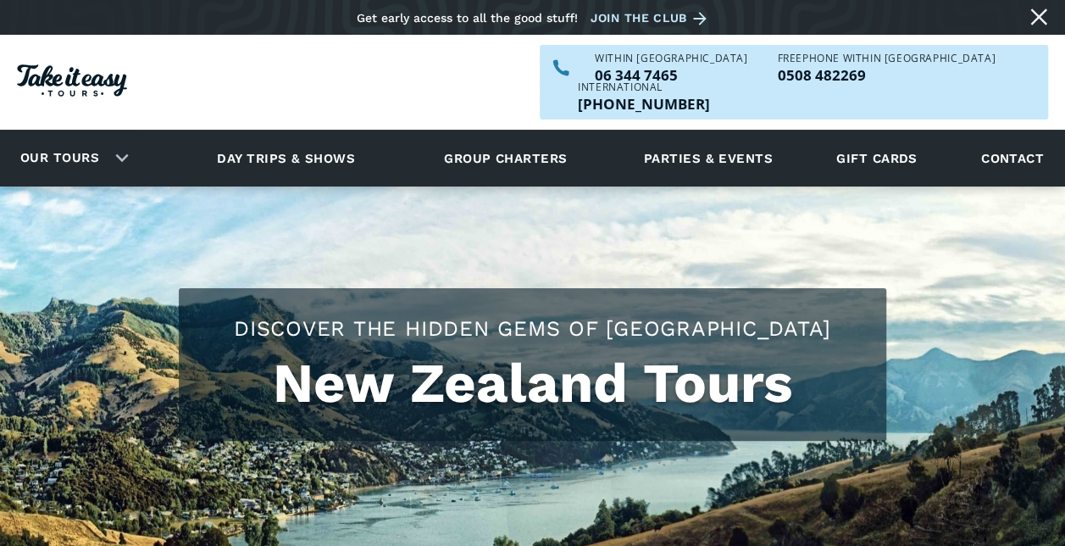
checkbox input "true"
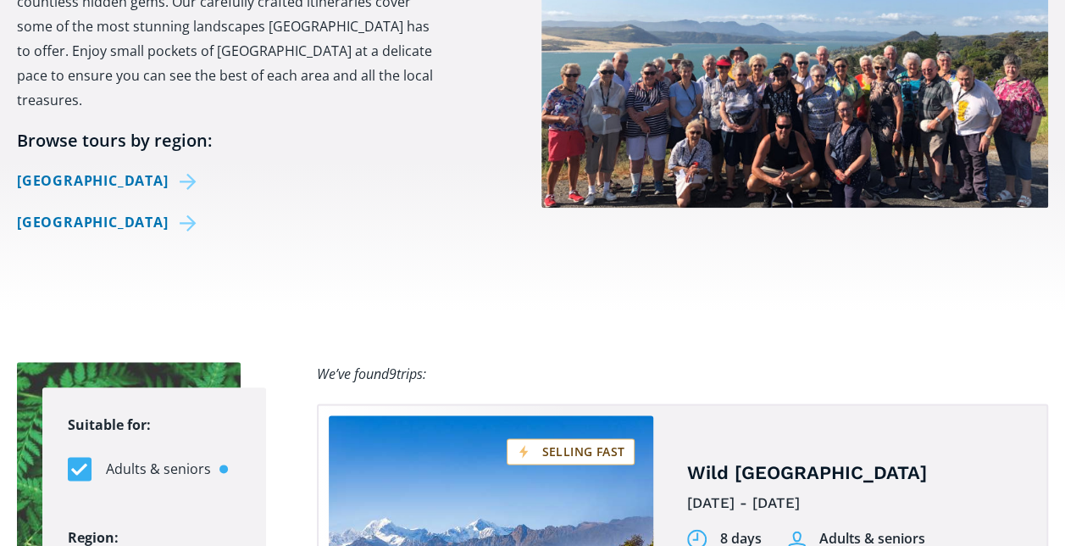
scroll to position [847, 0]
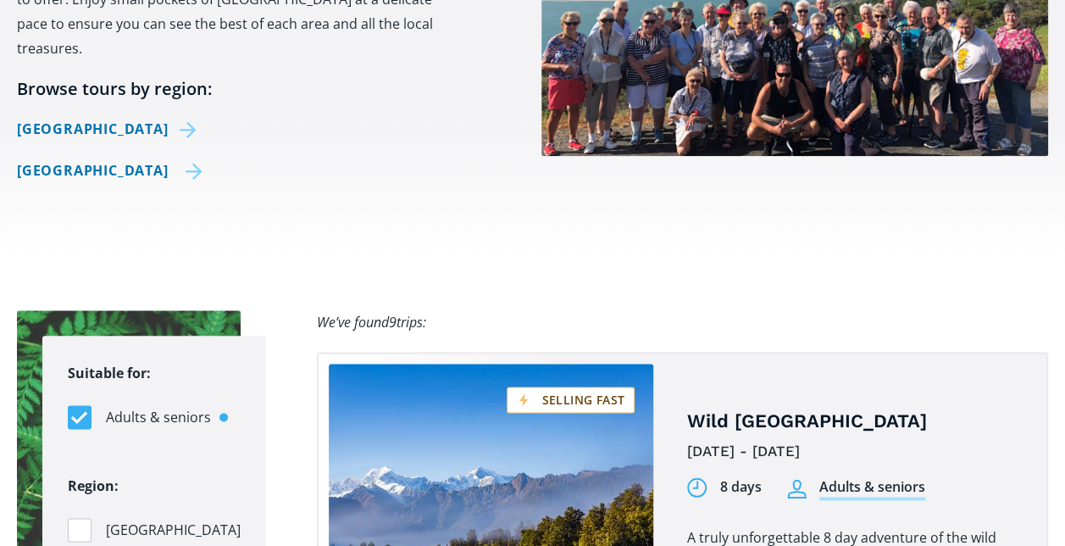
click at [35, 158] on link "[GEOGRAPHIC_DATA]" at bounding box center [110, 170] width 186 height 25
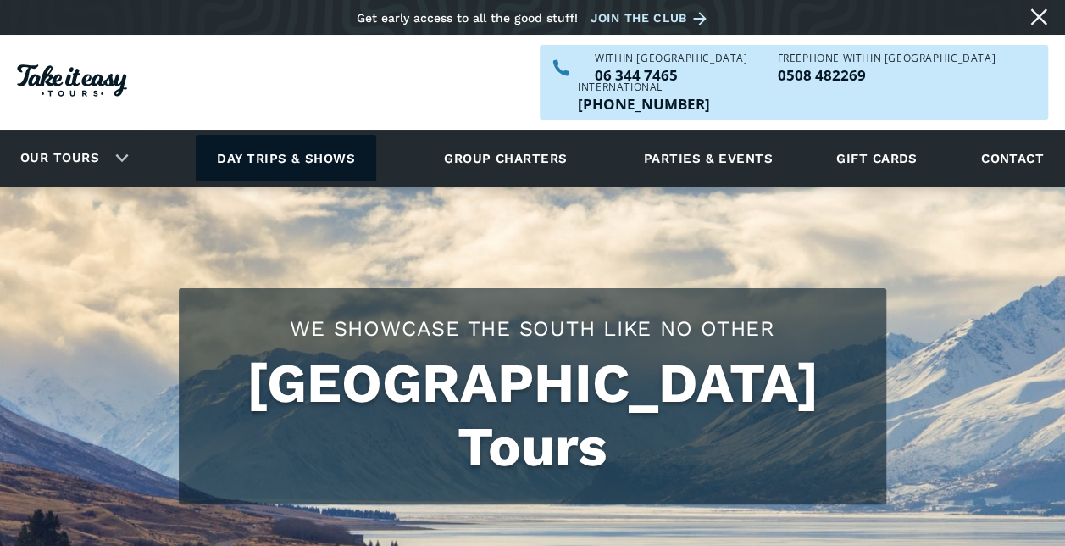
click at [256, 135] on link "Day trips & shows" at bounding box center [286, 158] width 181 height 47
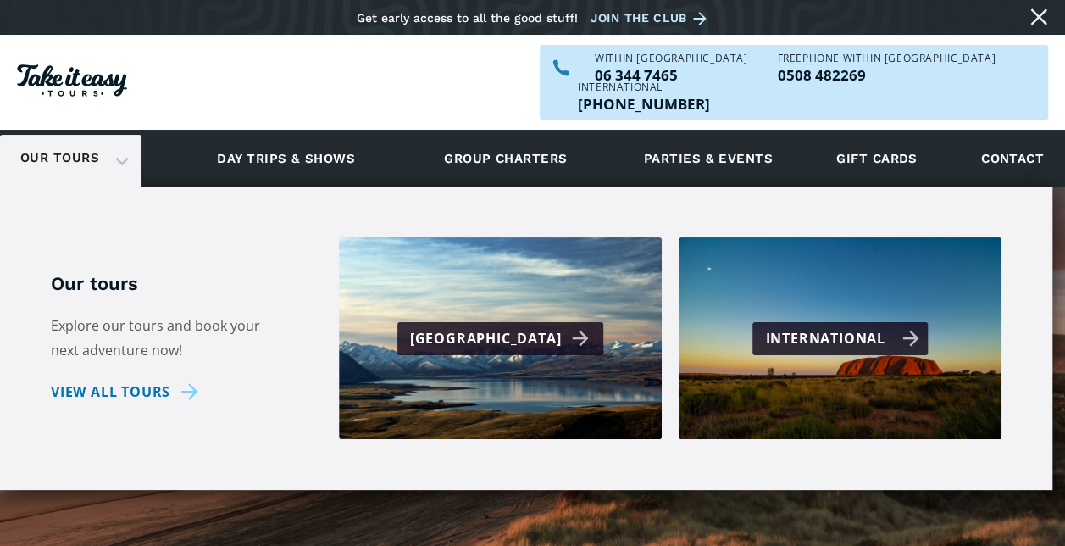
click at [856, 326] on div "International" at bounding box center [841, 338] width 153 height 25
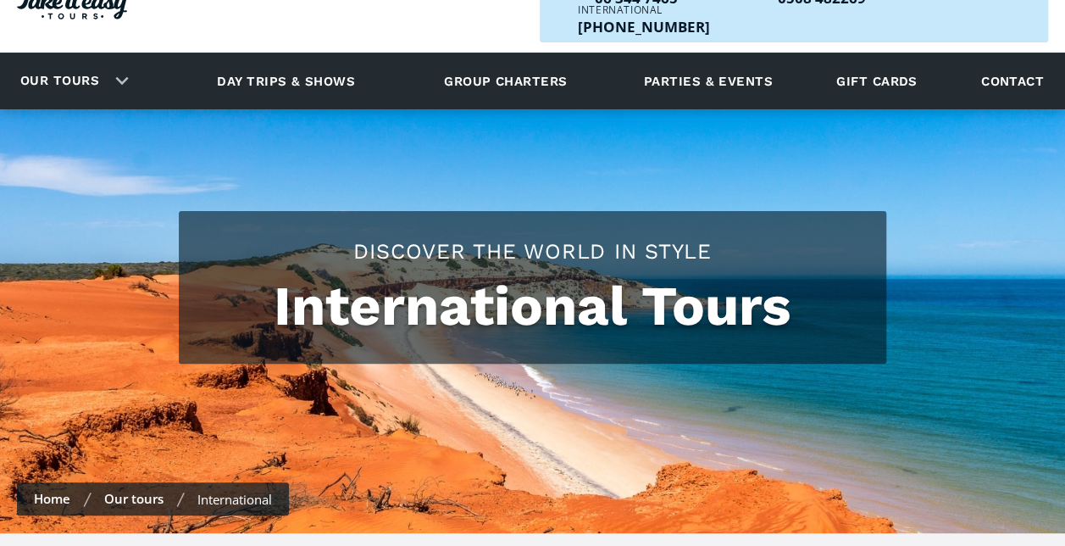
checkbox input "true"
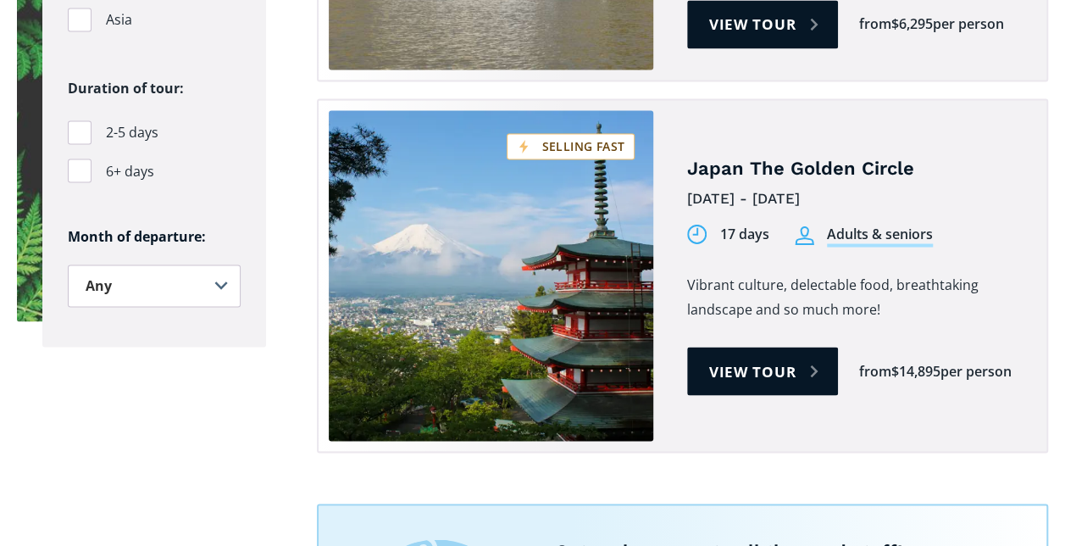
scroll to position [1441, 0]
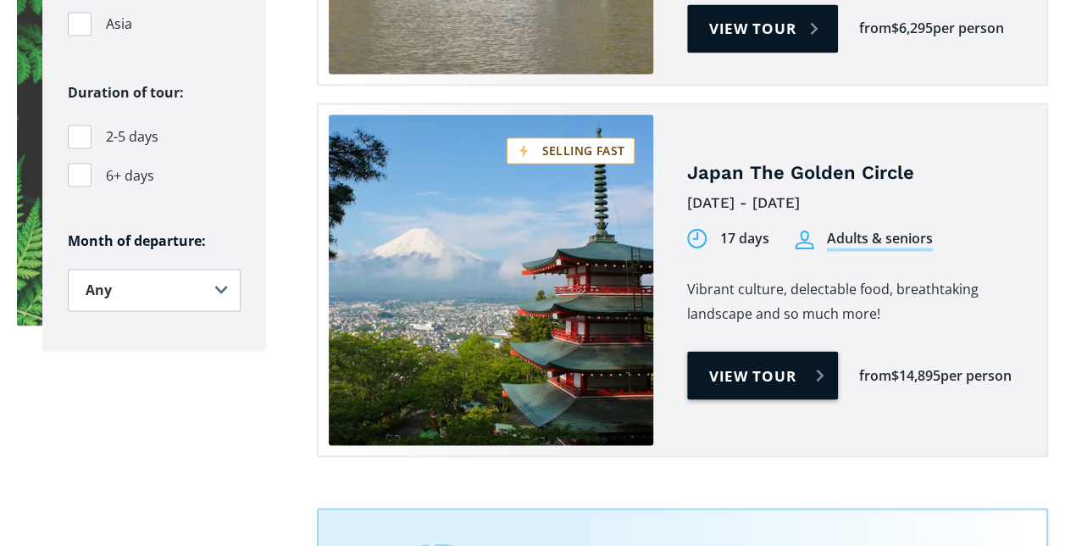
click at [764, 351] on link "View tour" at bounding box center [763, 375] width 152 height 48
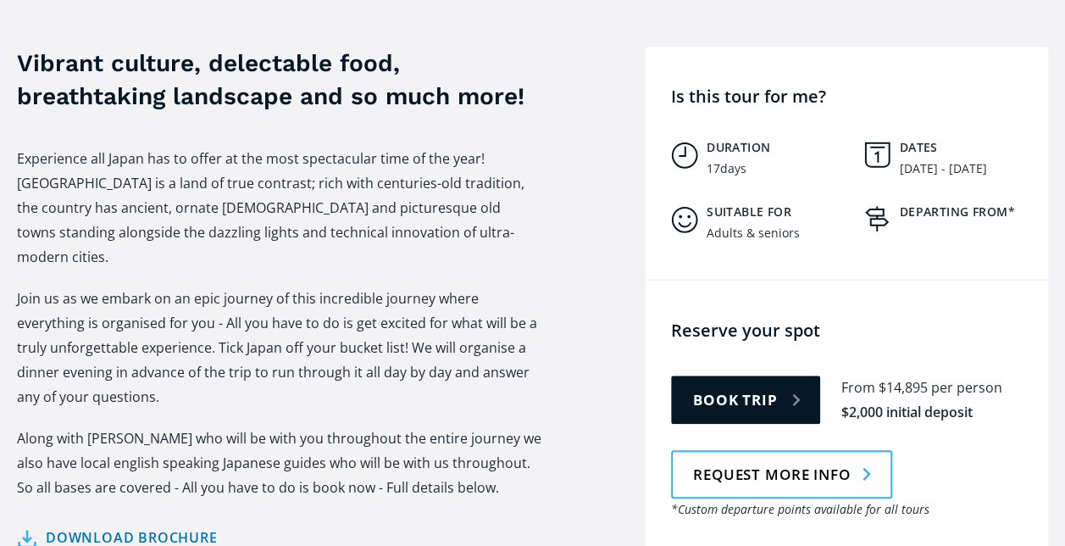
scroll to position [763, 0]
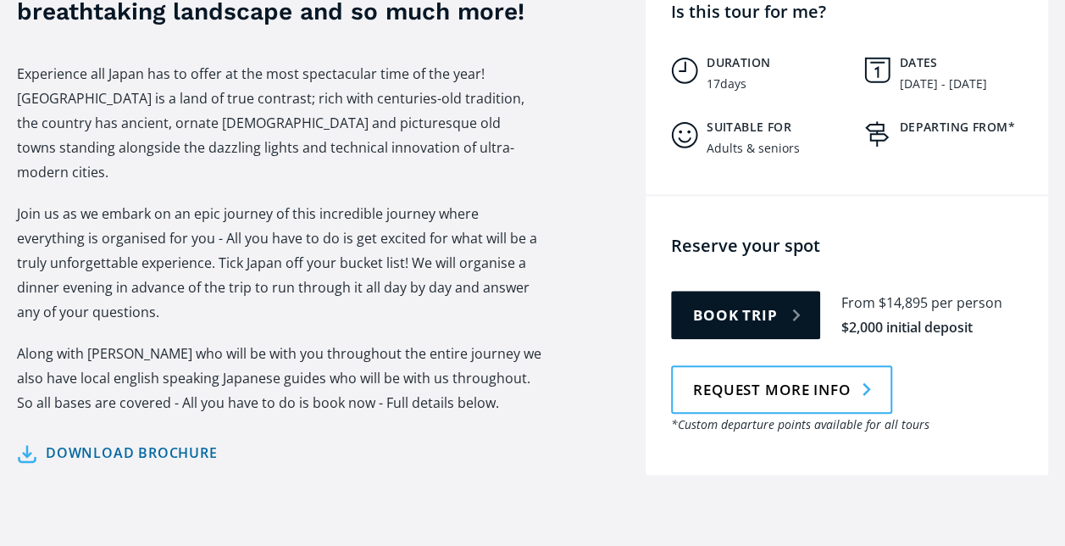
click at [103, 441] on link "Download brochure" at bounding box center [117, 453] width 201 height 25
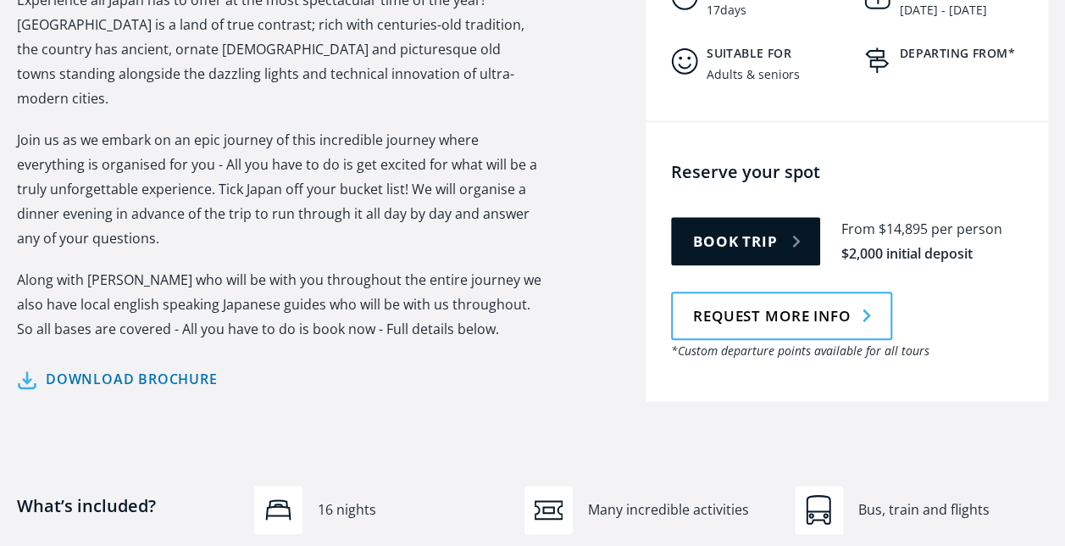
scroll to position [847, 0]
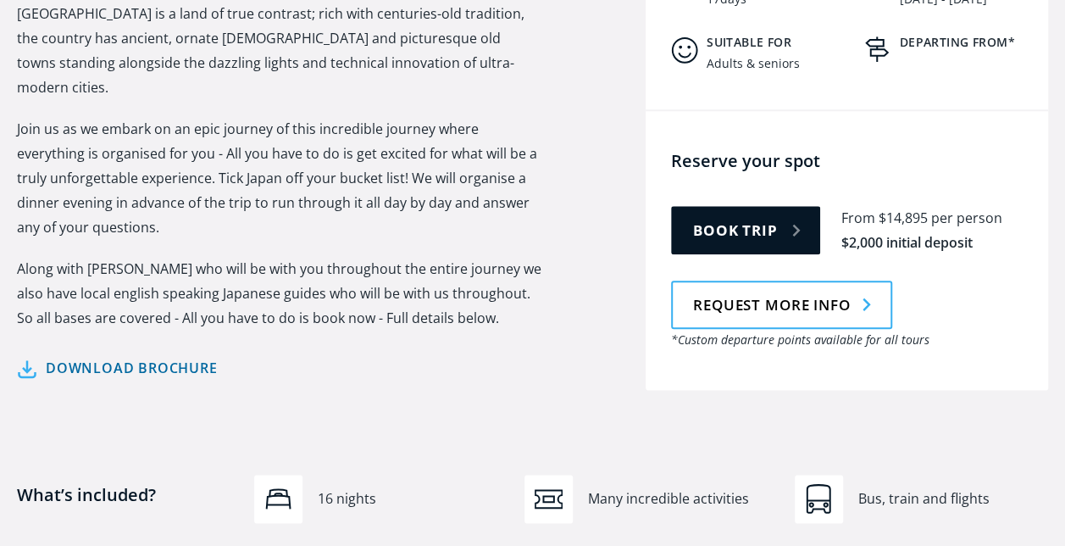
click at [85, 356] on link "Download brochure" at bounding box center [117, 368] width 201 height 25
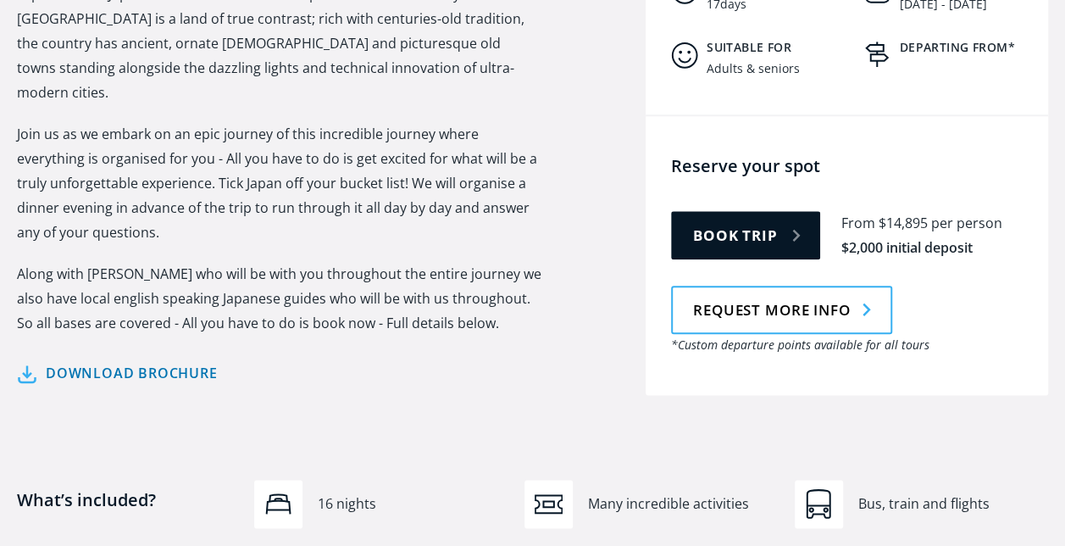
scroll to position [673, 0]
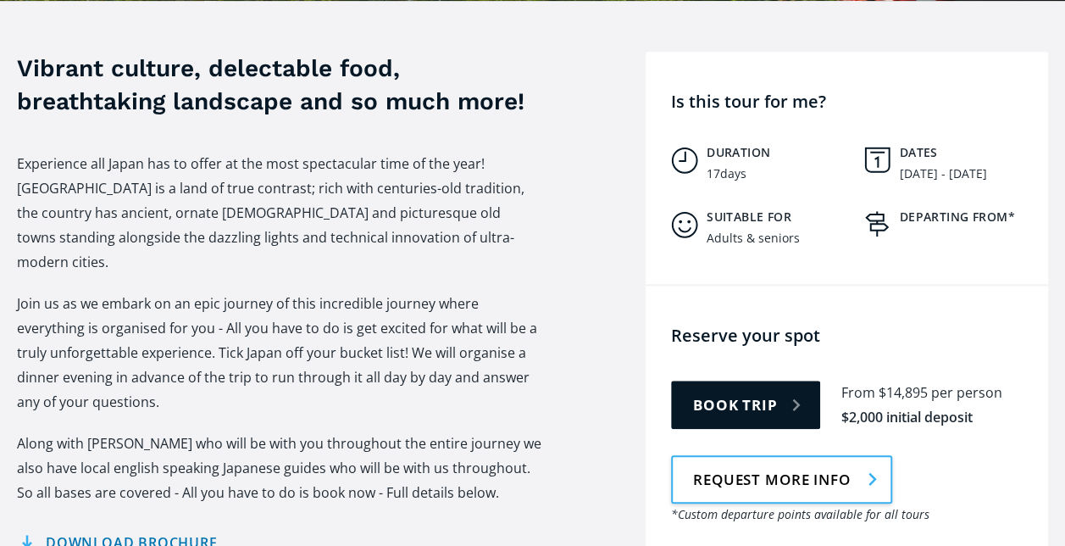
click at [798, 455] on link "Request more info" at bounding box center [781, 479] width 221 height 48
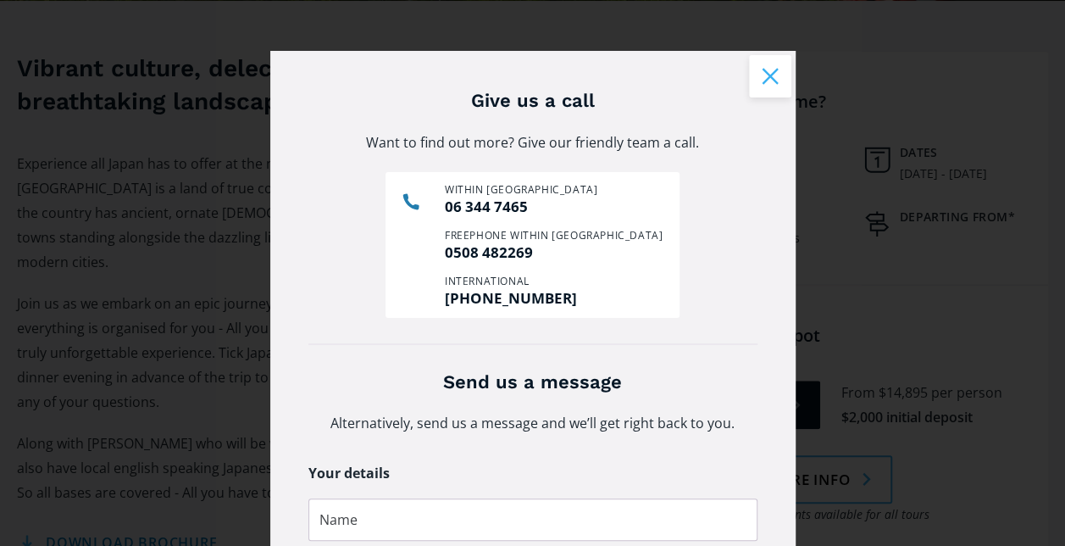
click at [764, 75] on button "Close modal" at bounding box center [770, 76] width 42 height 42
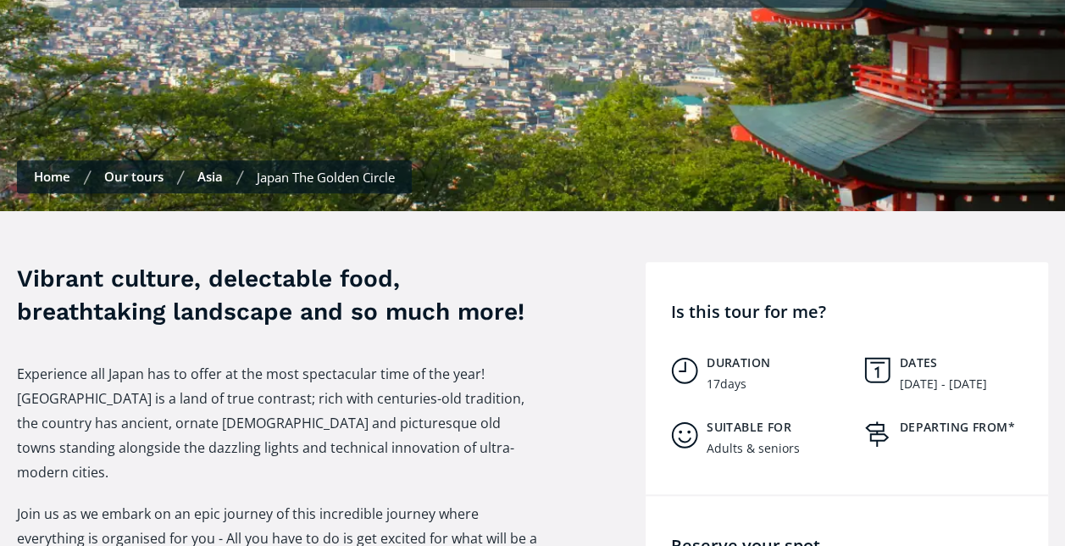
scroll to position [419, 0]
